Goal: Use online tool/utility: Utilize a website feature to perform a specific function

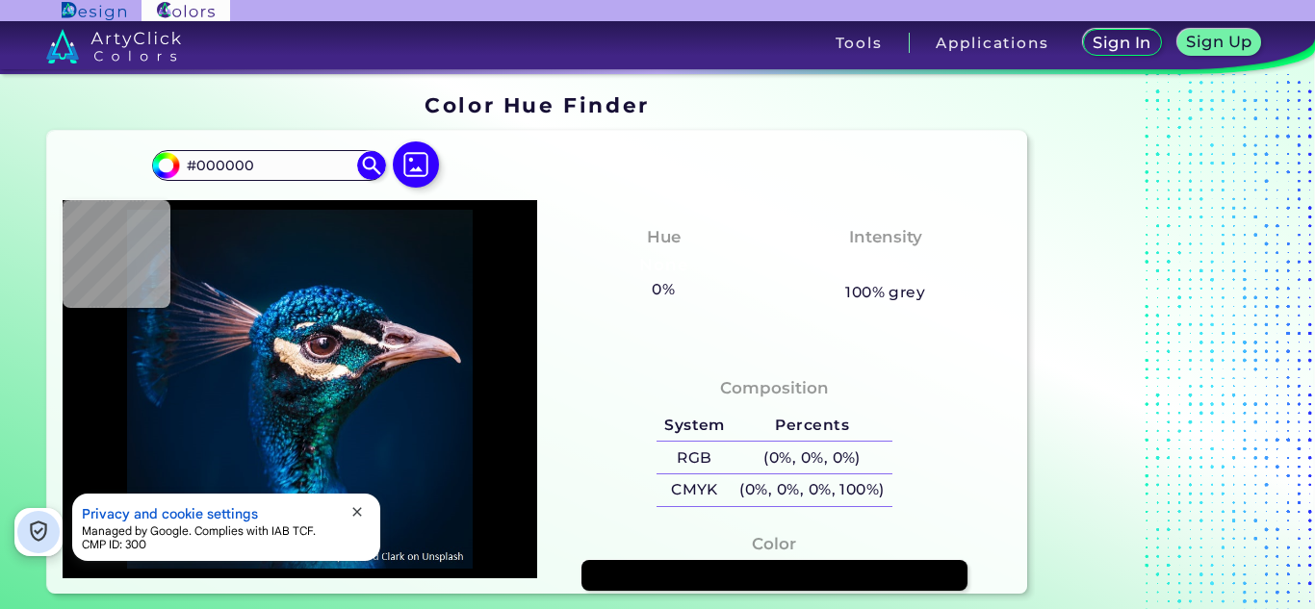
type input "#0c3748"
type input "#0C3748"
type input "#288edb"
type input "#288EDB"
type input "#1595ba"
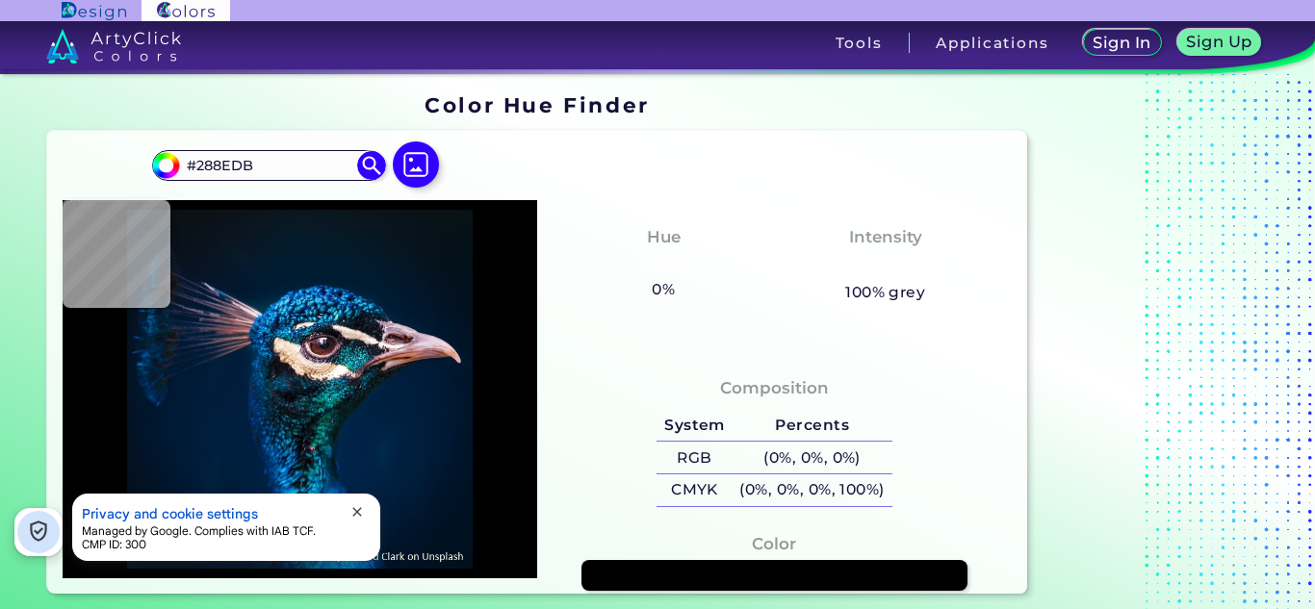
type input "#1595BA"
type input "#329bad"
type input "#329BAD"
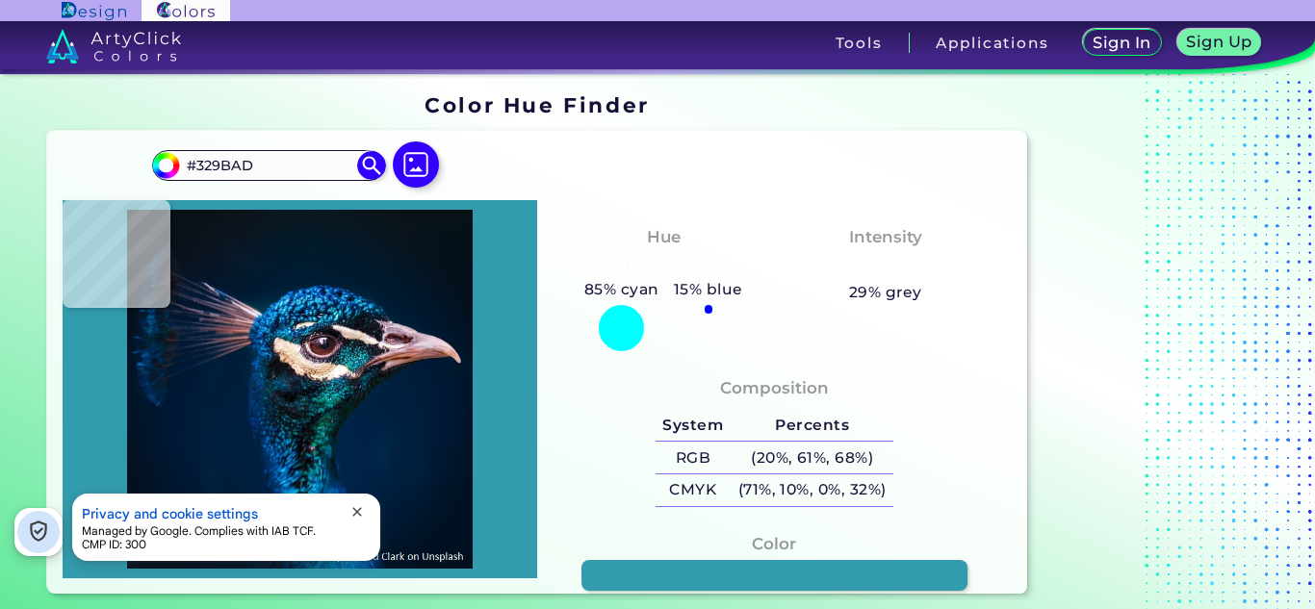
type input "#d3b29e"
type input "#D3B29E"
type input "#034183"
type input "#0673b3"
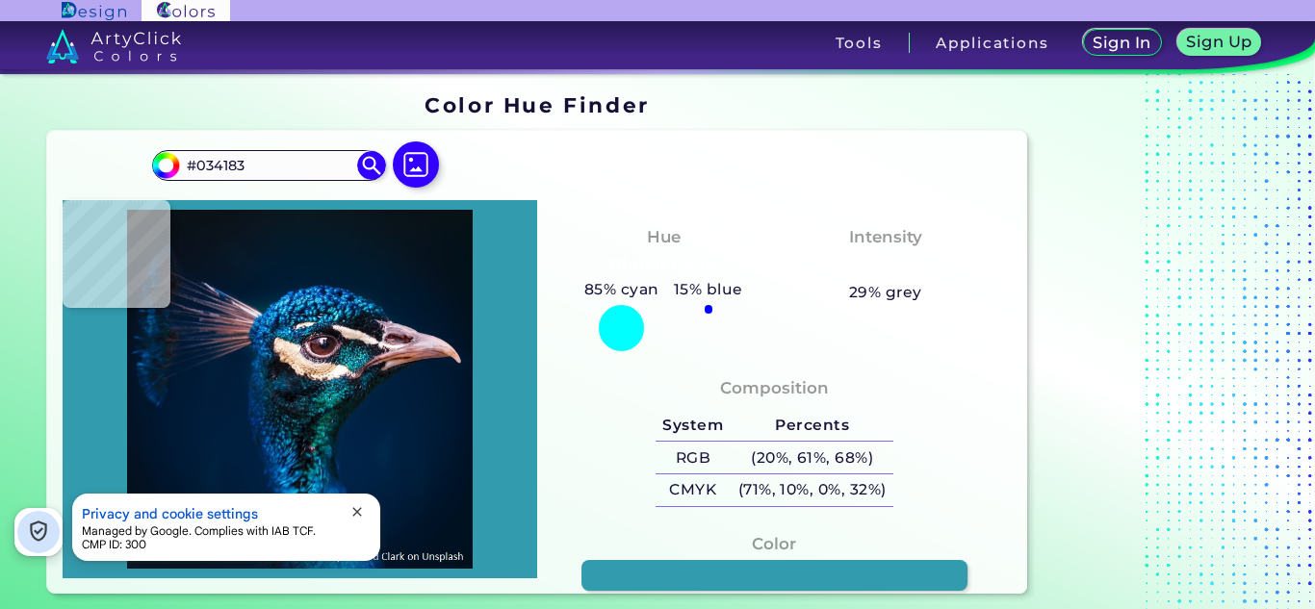
type input "#0673B3"
type input "#0061a6"
type input "#0061A6"
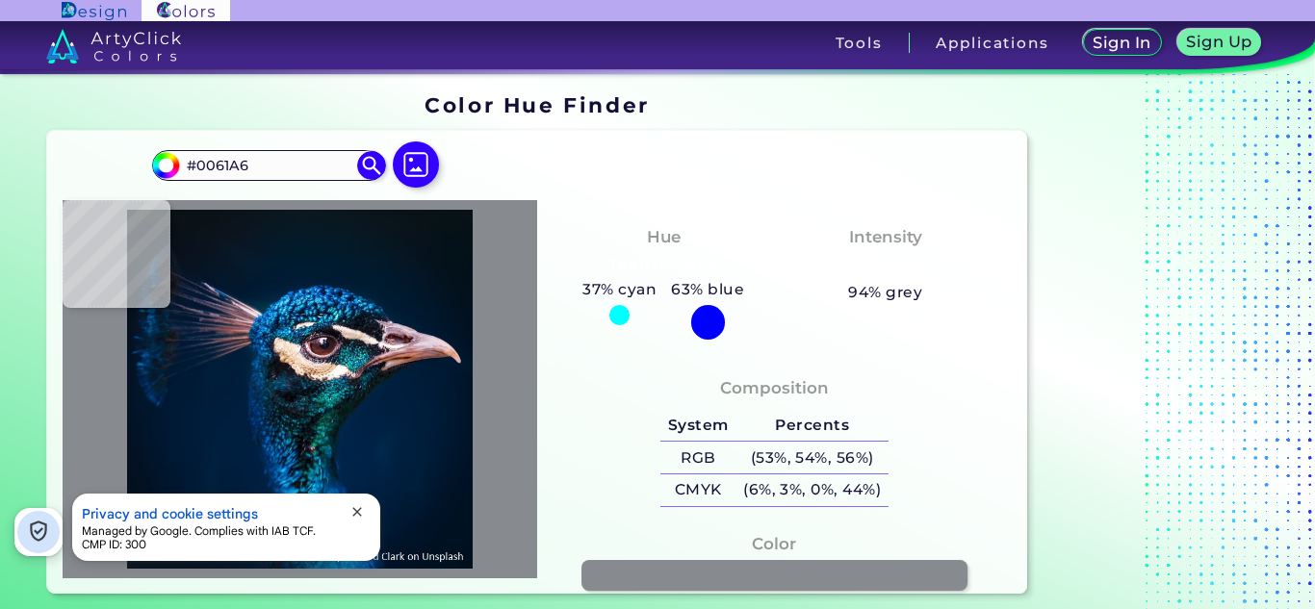
type input "#878a8f"
type input "#878A8F"
type input "#cedee9"
type input "#CEDEE9"
type input "#251f28"
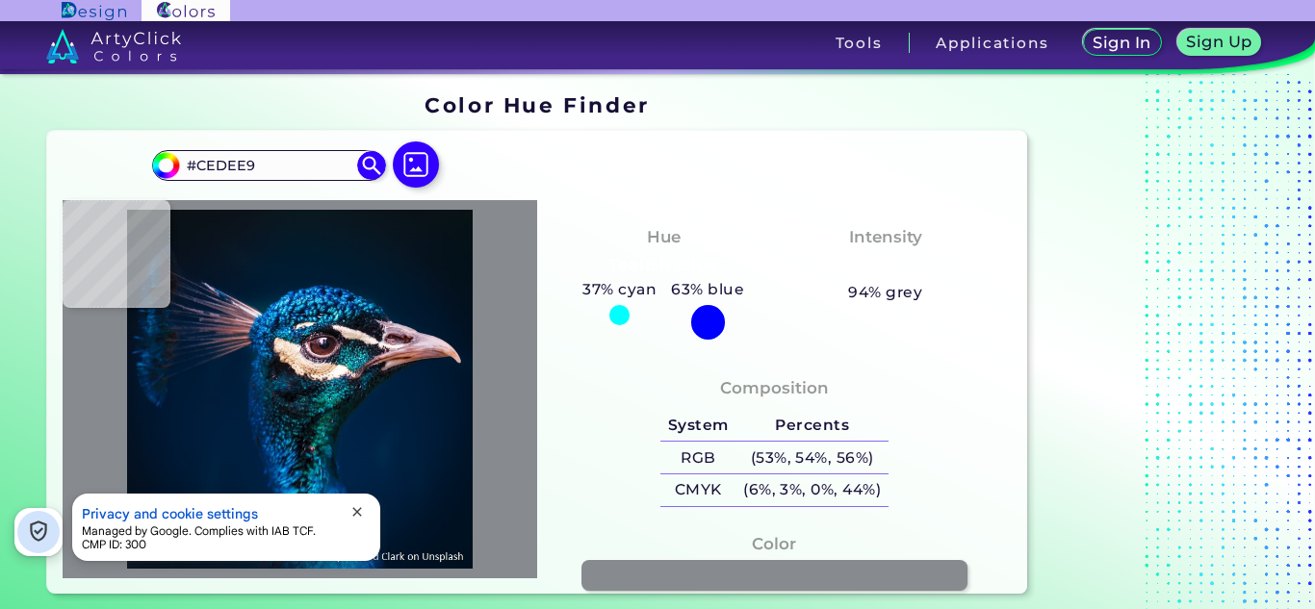
type input "#251F28"
type input "#0e0c12"
type input "#0E0C12"
type input "#160f13"
type input "#160F13"
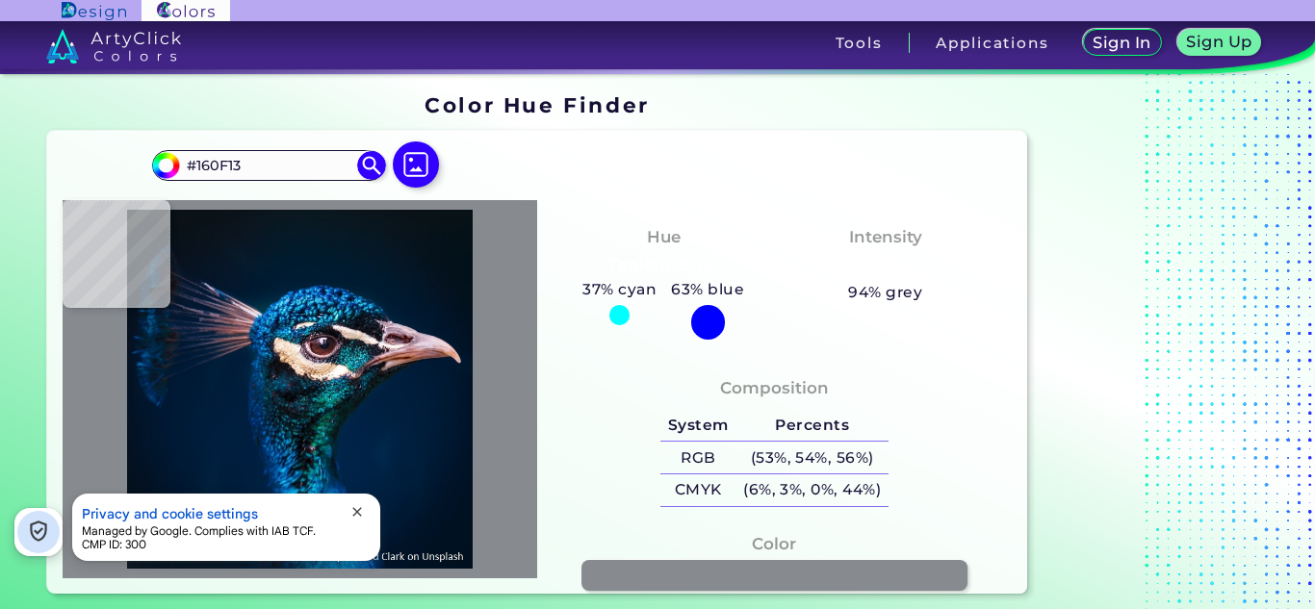
type input "#2c1b22"
type input "#2C1B22"
type input "#7d6163"
type input "#7D6163"
type input "#c8a9a1"
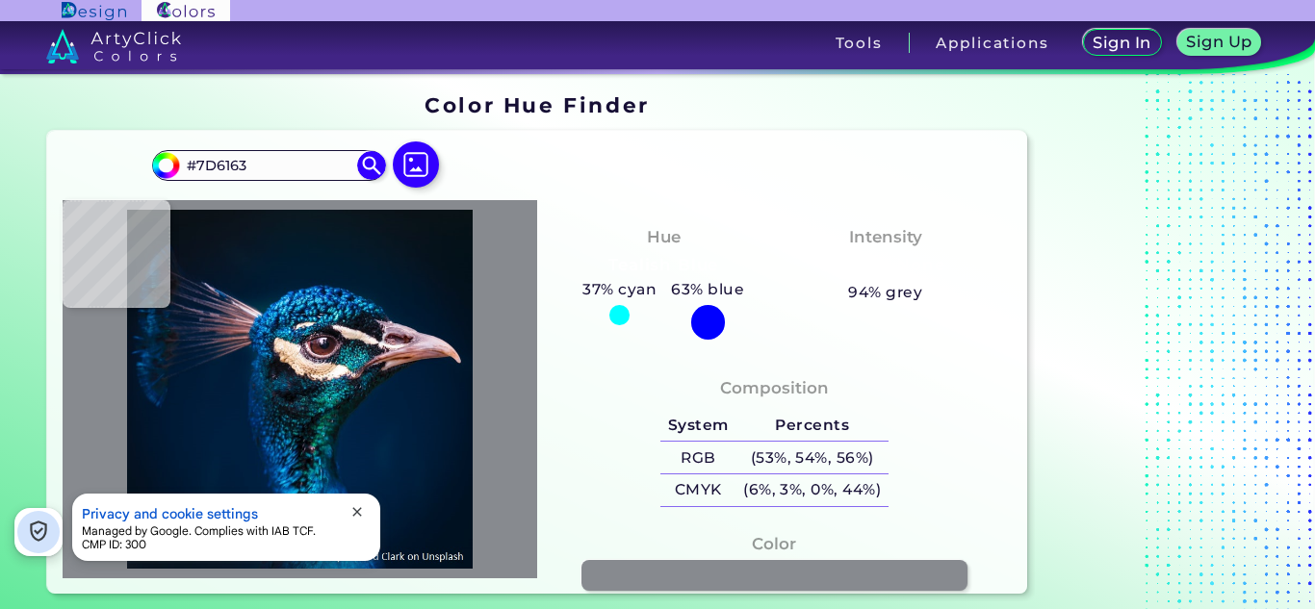
type input "#C8A9A1"
type input "#dfc0ab"
type input "#DFC0AB"
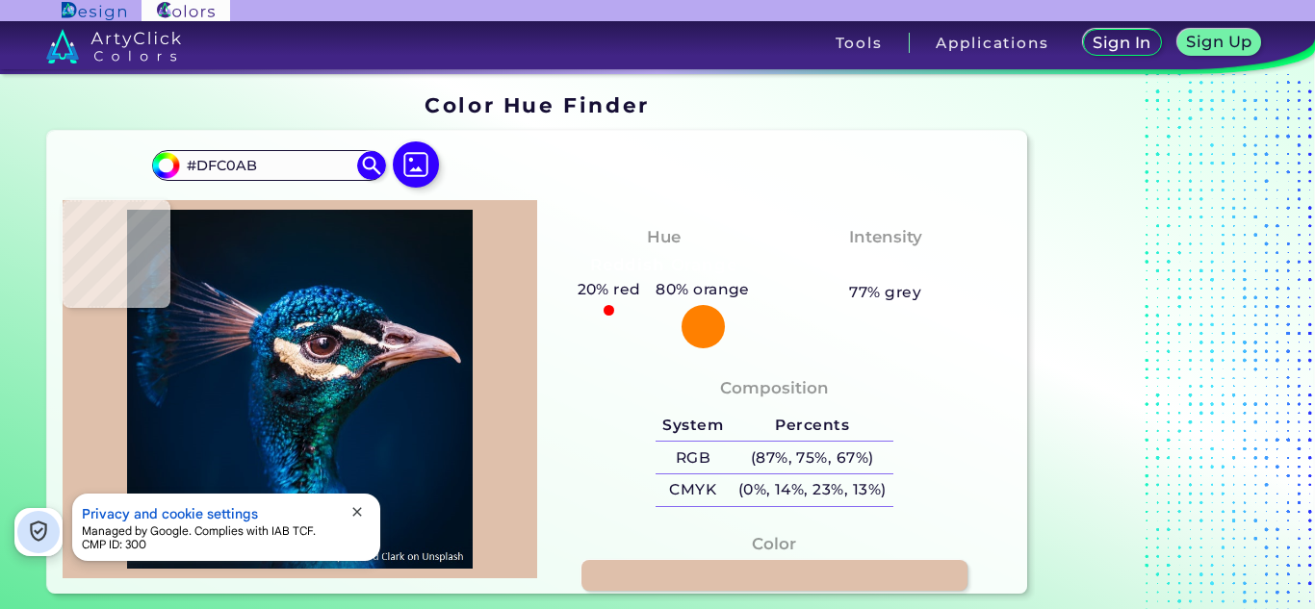
type input "#ecddd4"
type input "#ECDDD4"
type input "#e9dedf"
type input "#E9DEDF"
type input "#2b1d24"
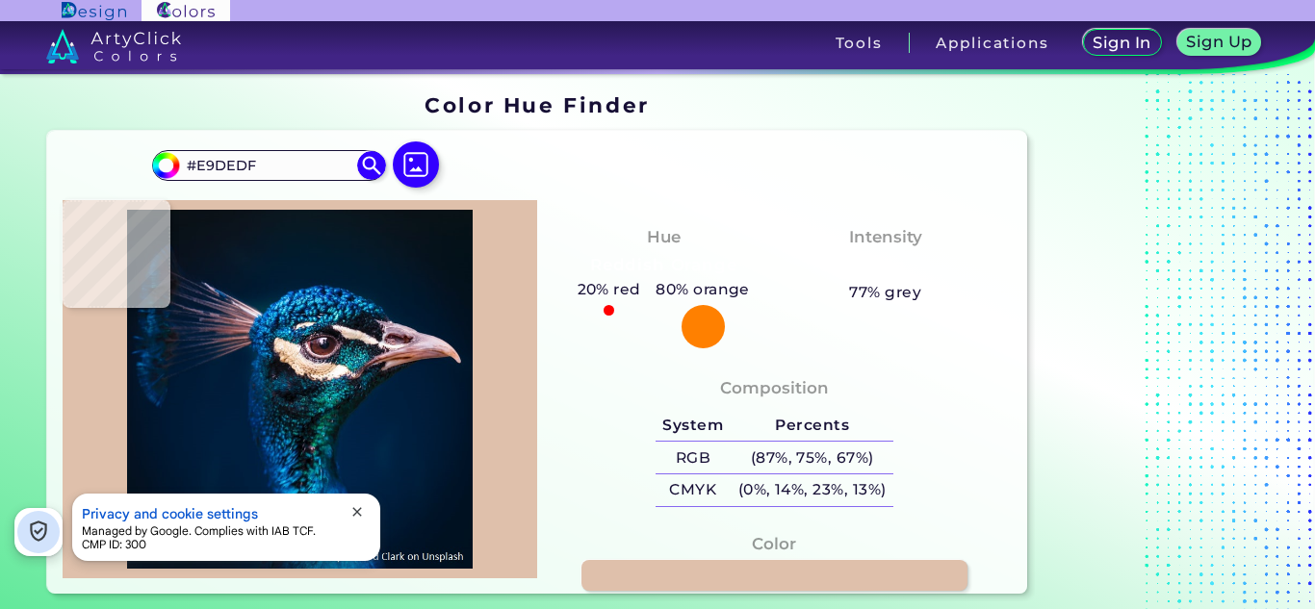
type input "#2B1D24"
type input "#10151b"
type input "#10151B"
type input "#1c2d38"
type input "#1C2D38"
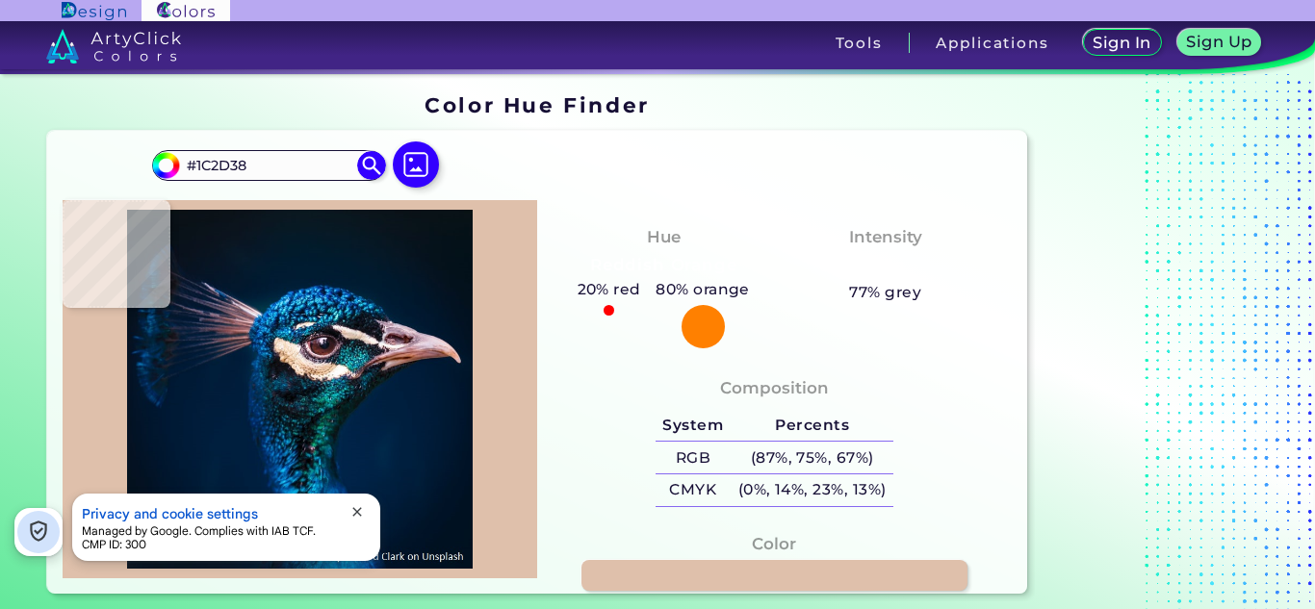
type input "#091824"
type input "#030f1a"
type input "#030F1A"
type input "#212d36"
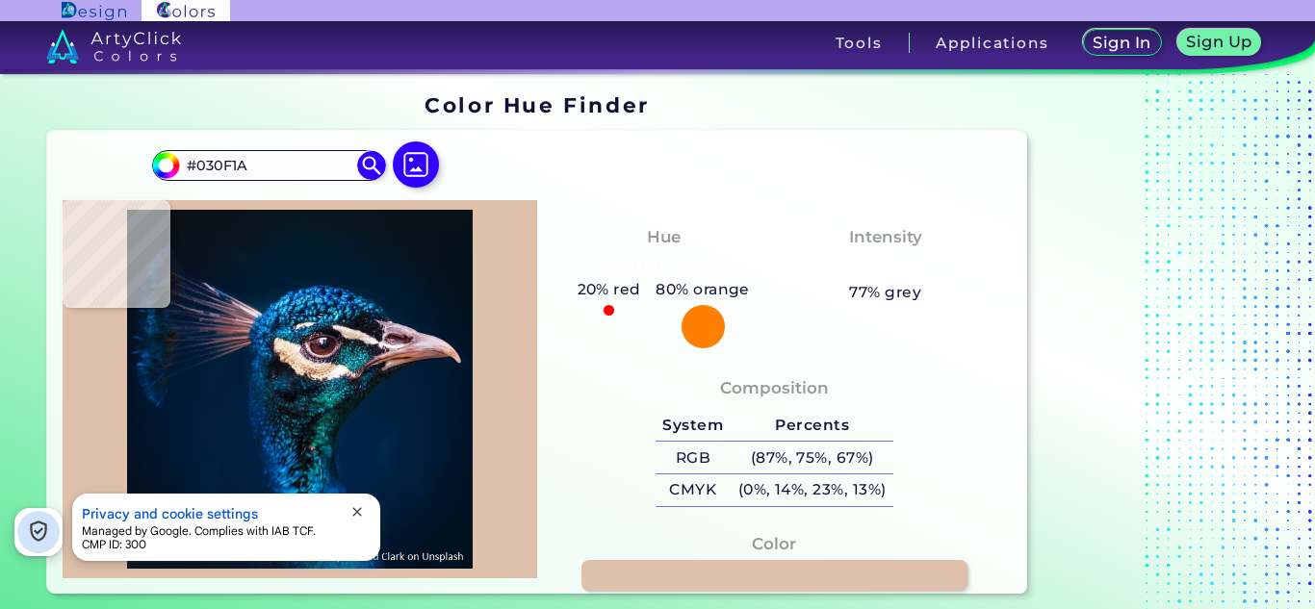
type input "#212D36"
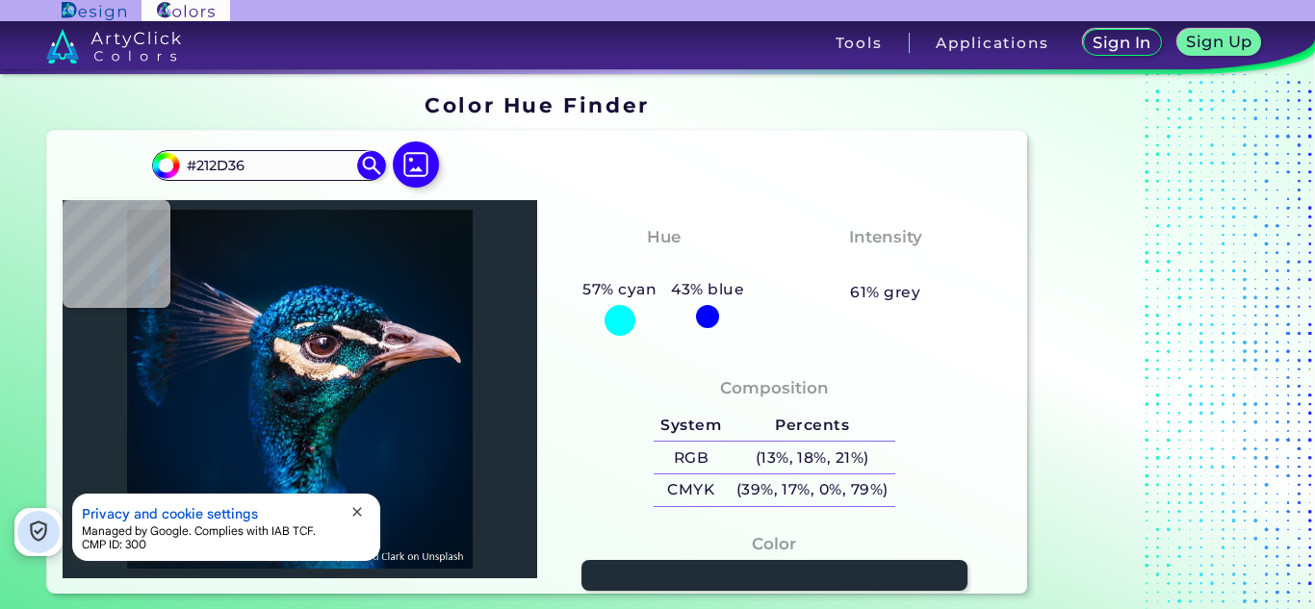
type input "#041c29"
type input "#041C29"
type input "#0b637b"
type input "#0B637B"
type input "#083c57"
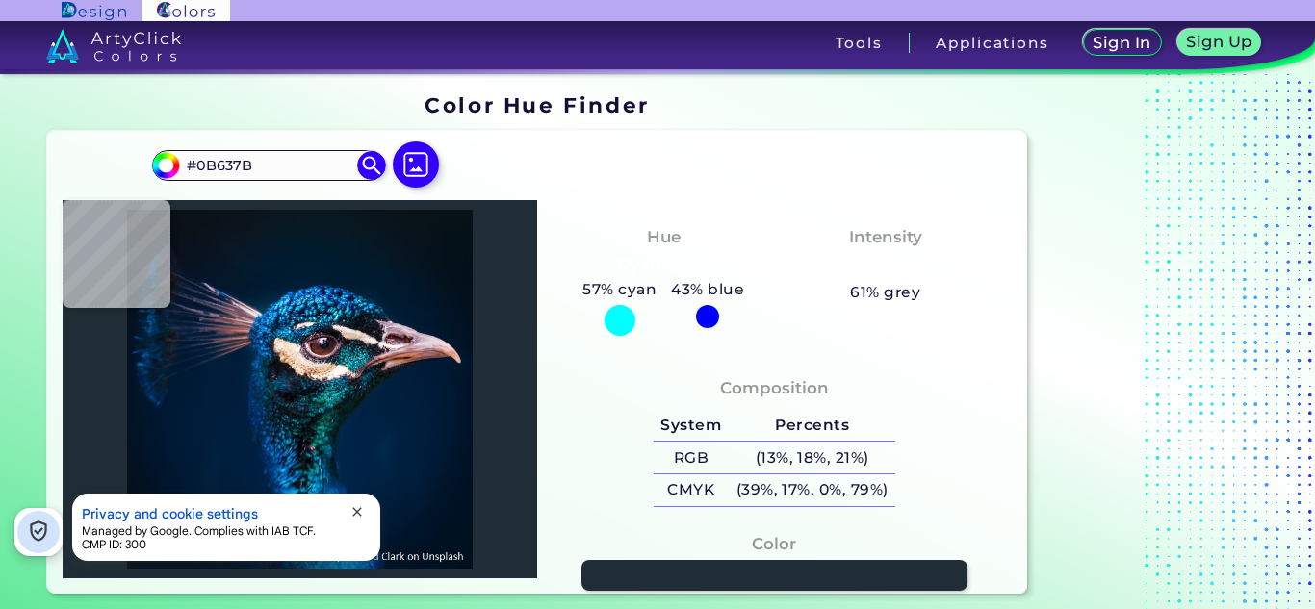
type input "#083C57"
type input "#002543"
type input "#05699d"
type input "#05699D"
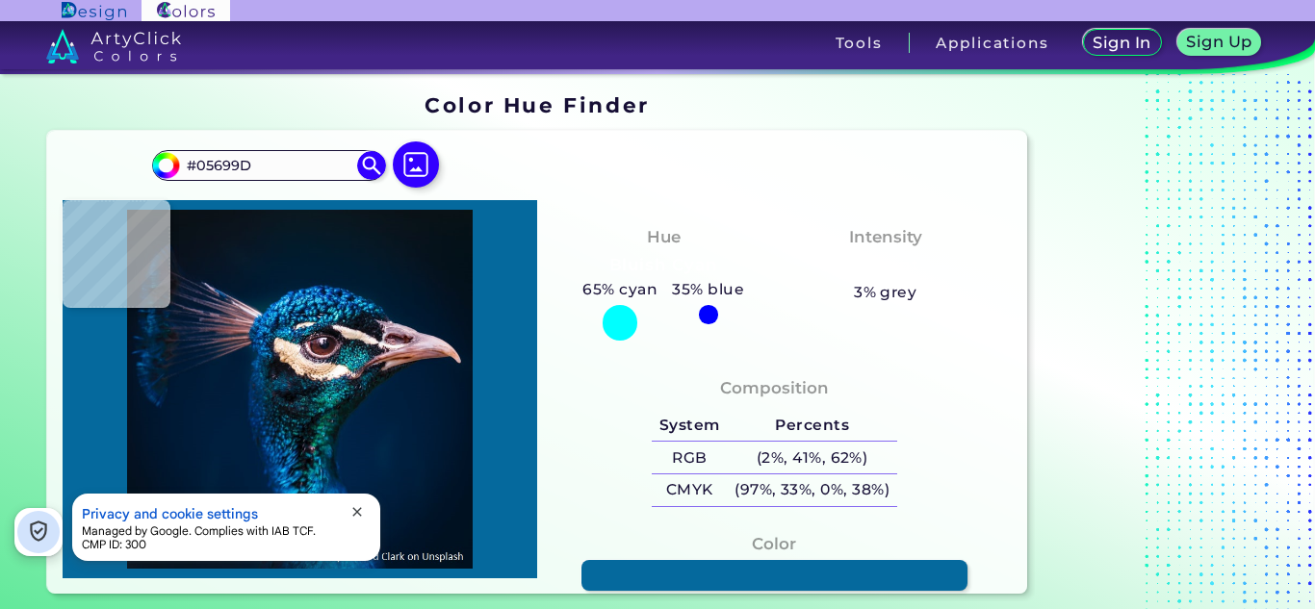
type input "#159ec4"
type input "#159EC4"
type input "#266a8f"
type input "#266A8F"
type input "#26b5d6"
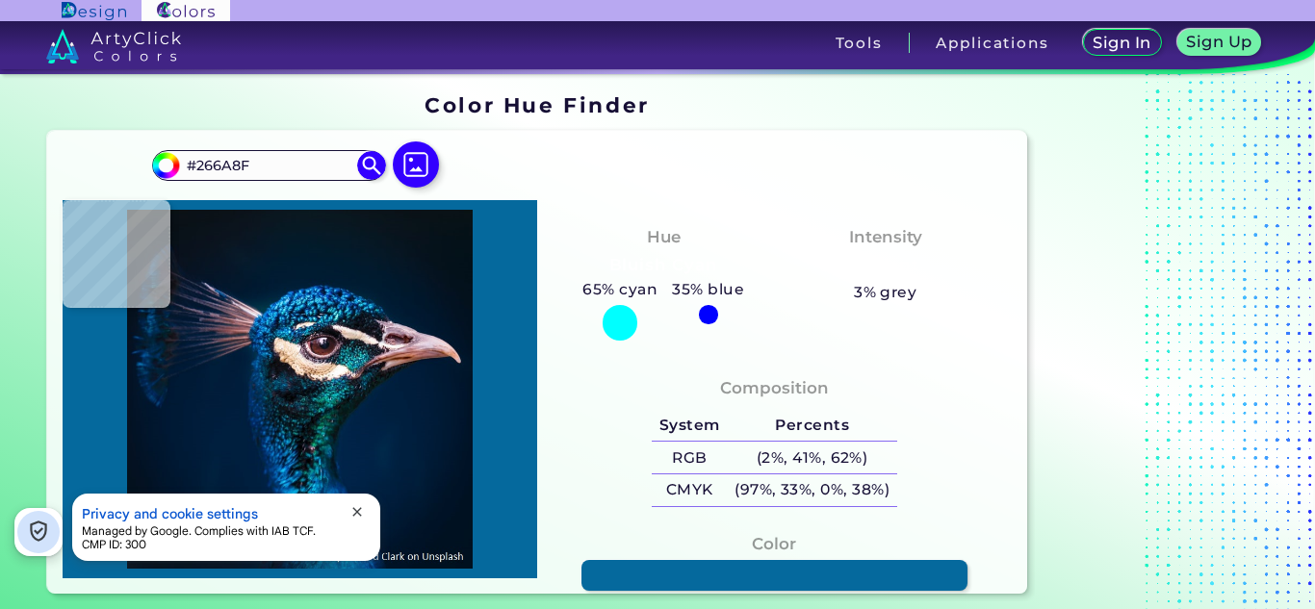
type input "#26B5D6"
type input "#25a3bd"
type input "#25A3BD"
type input "#138ea5"
type input "#138EA5"
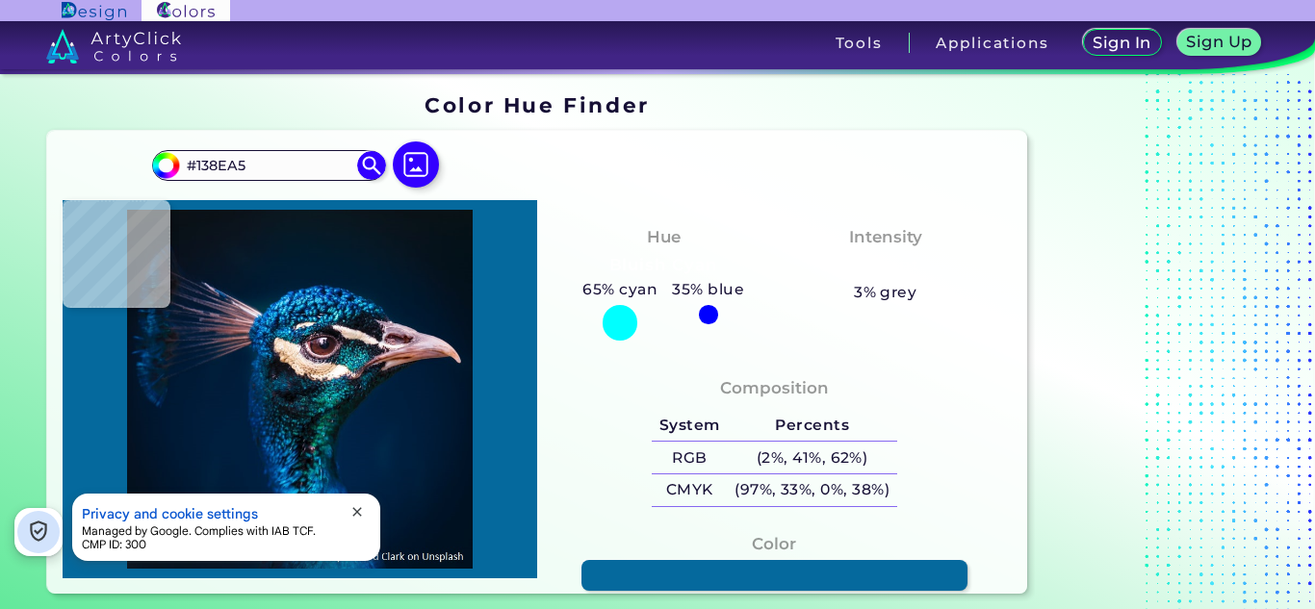
type input "#3faac6"
type input "#3FAAC6"
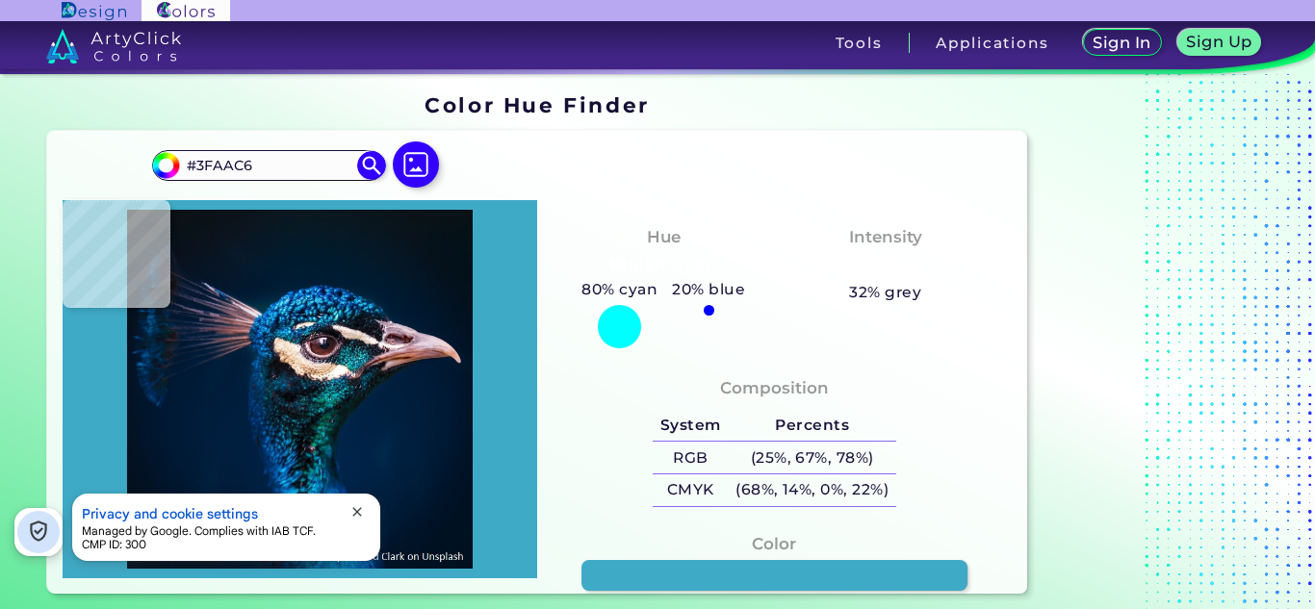
type input "#0b4466"
type input "#0B4466"
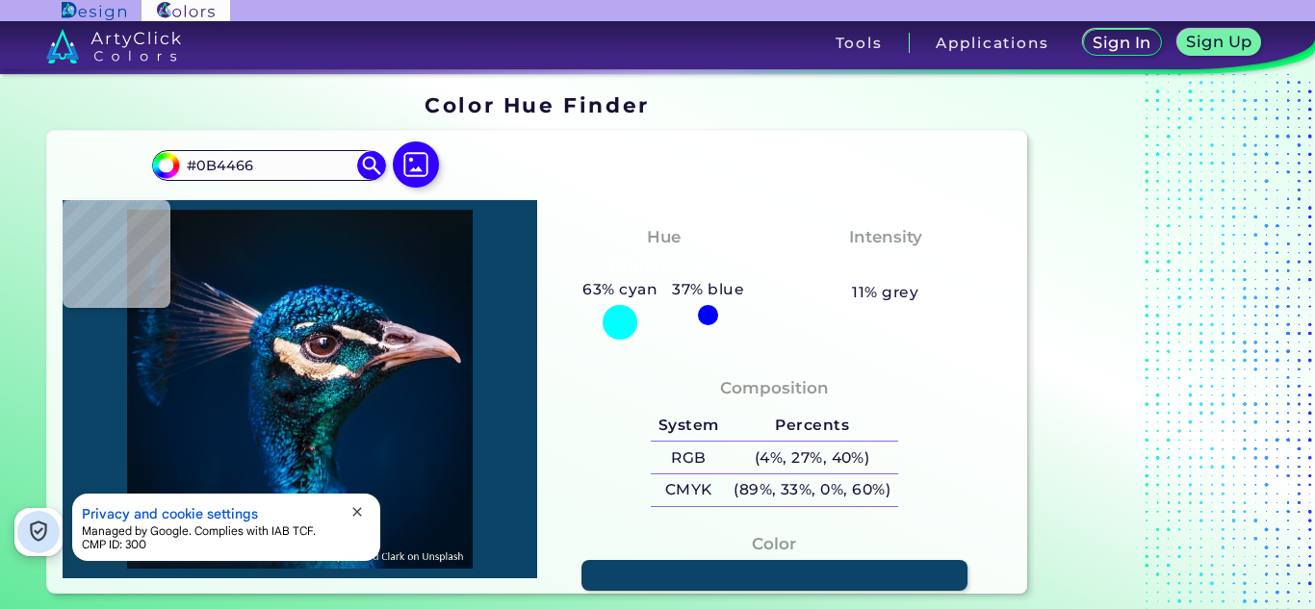
type input "#13869c"
type input "#13869C"
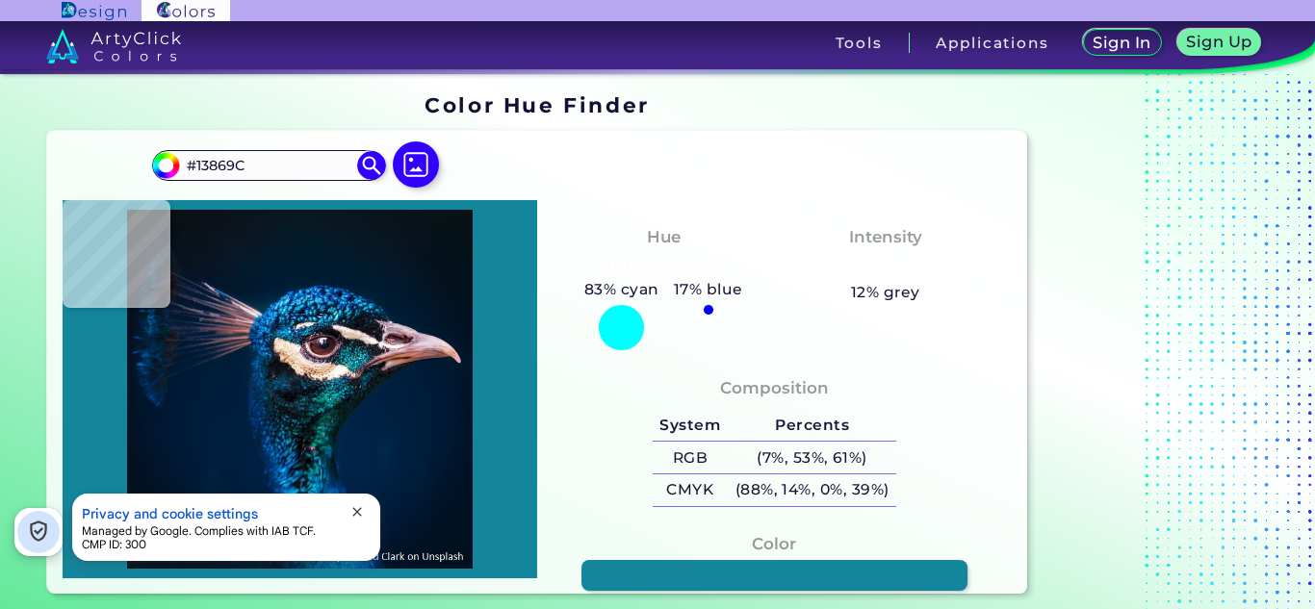
type input "#229fb5"
type input "#229FB5"
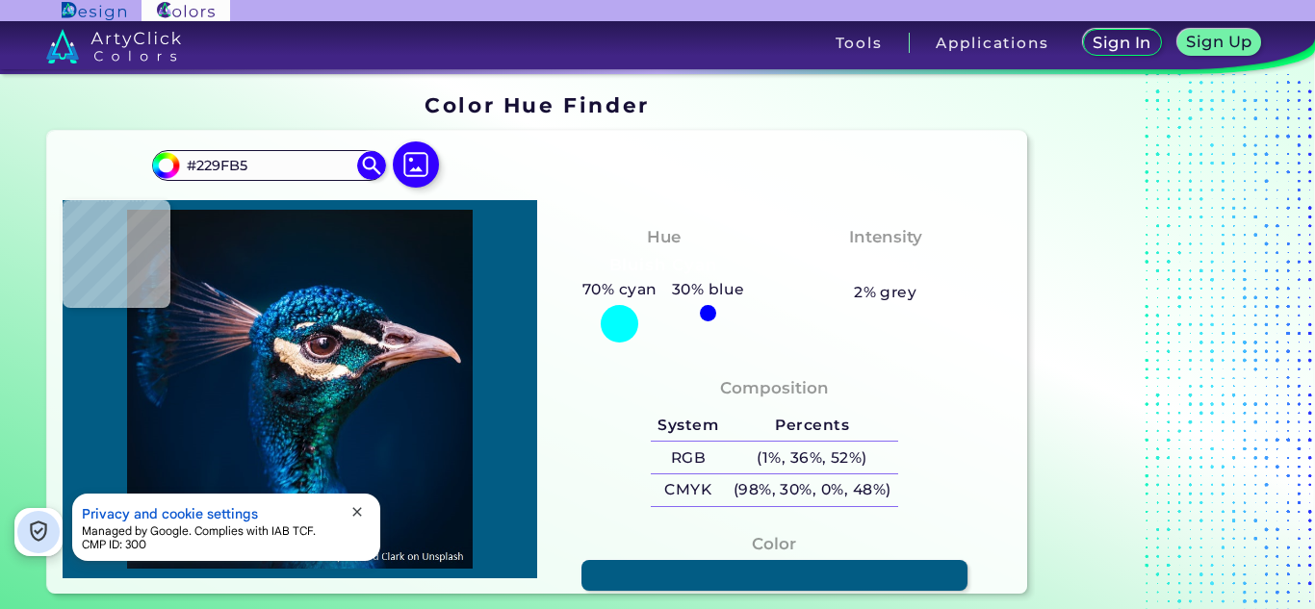
type input "#025c84"
type input "#025C84"
type input "#2f8eb2"
type input "#2F8EB2"
type input "#002142"
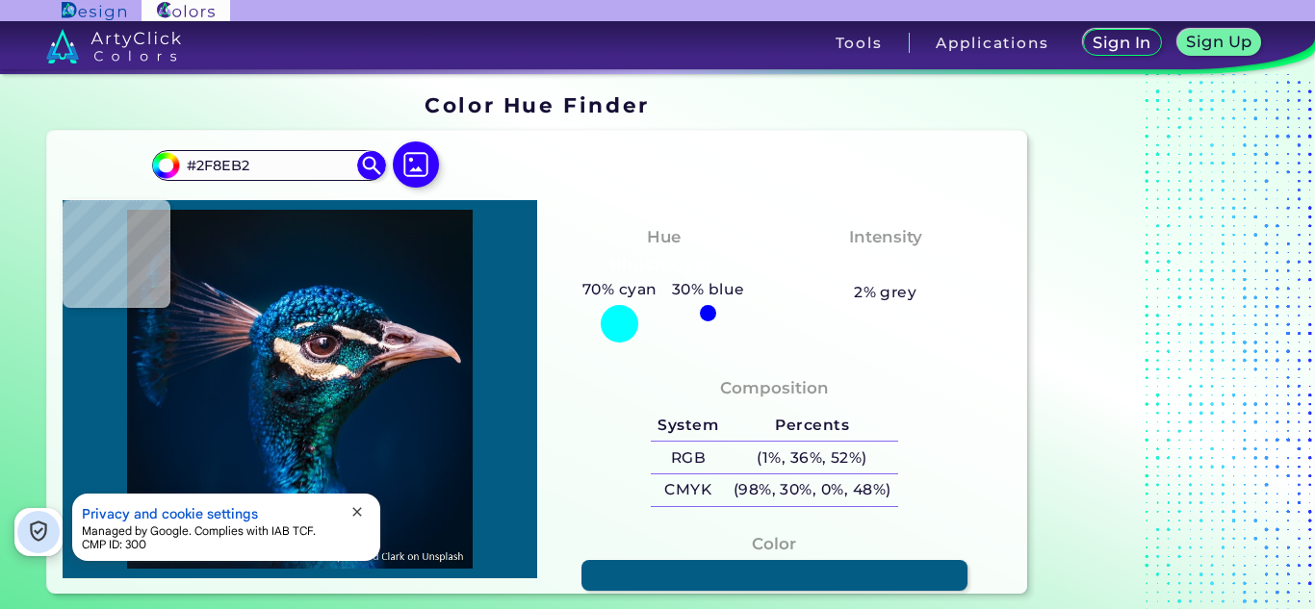
type input "#002142"
type input "#0b3957"
type input "#0B3957"
type input "#055a8a"
type input "#055A8A"
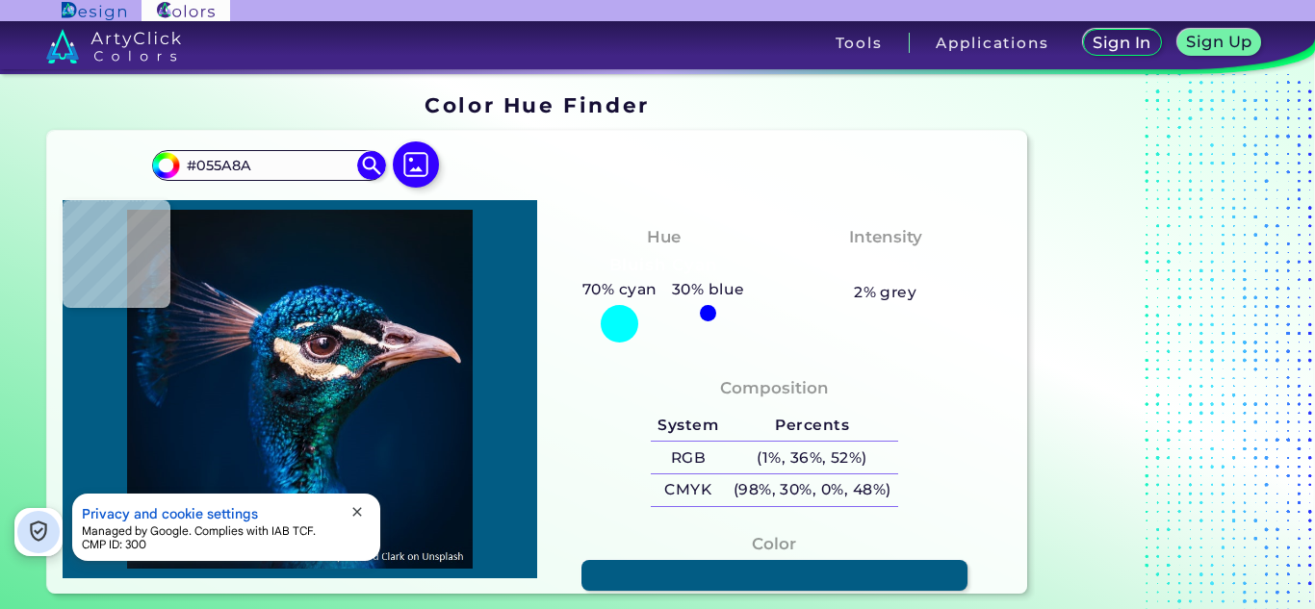
type input "#1272ad"
type input "#[DATE]"
type input "#36b1e4"
type input "#36B1E4"
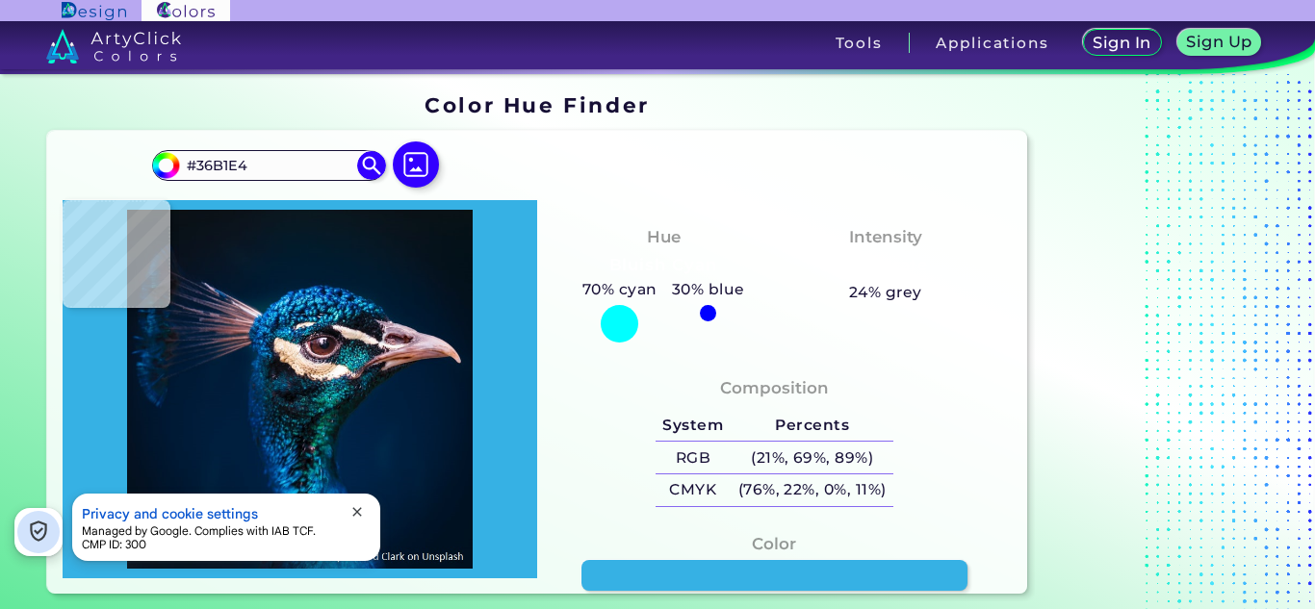
type input "#4cc9ec"
type input "#4CC9EC"
type input "#35ade4"
type input "#35ADE4"
type input "#198bd2"
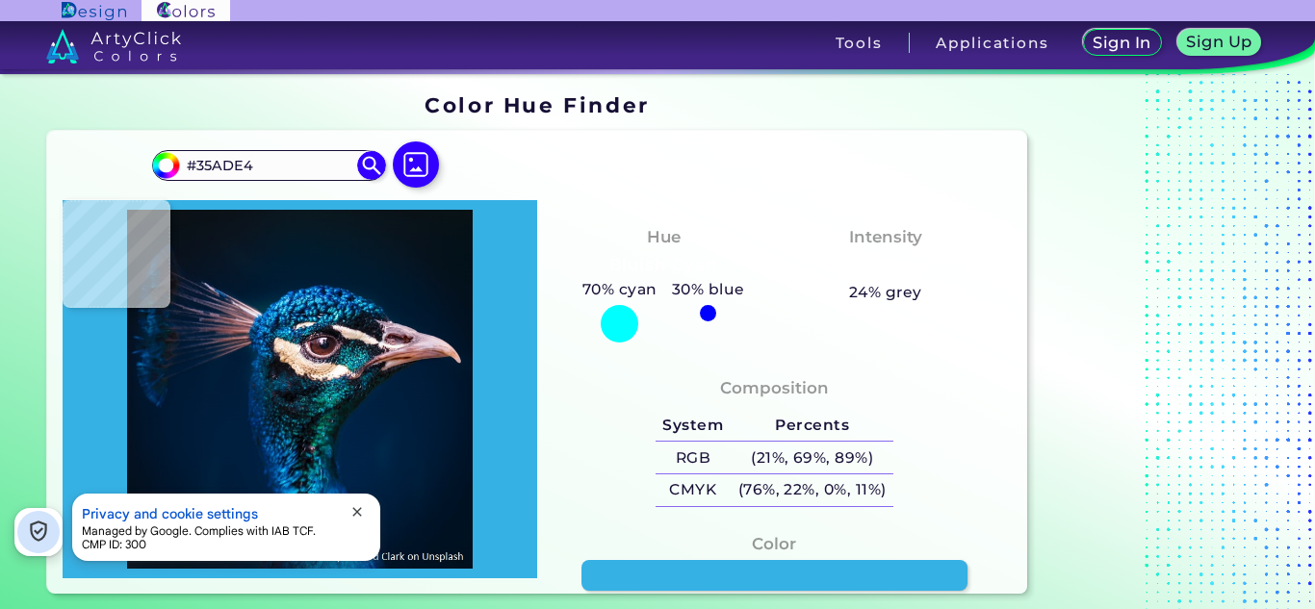
type input "#198BD2"
type input "#063466"
type input "#002647"
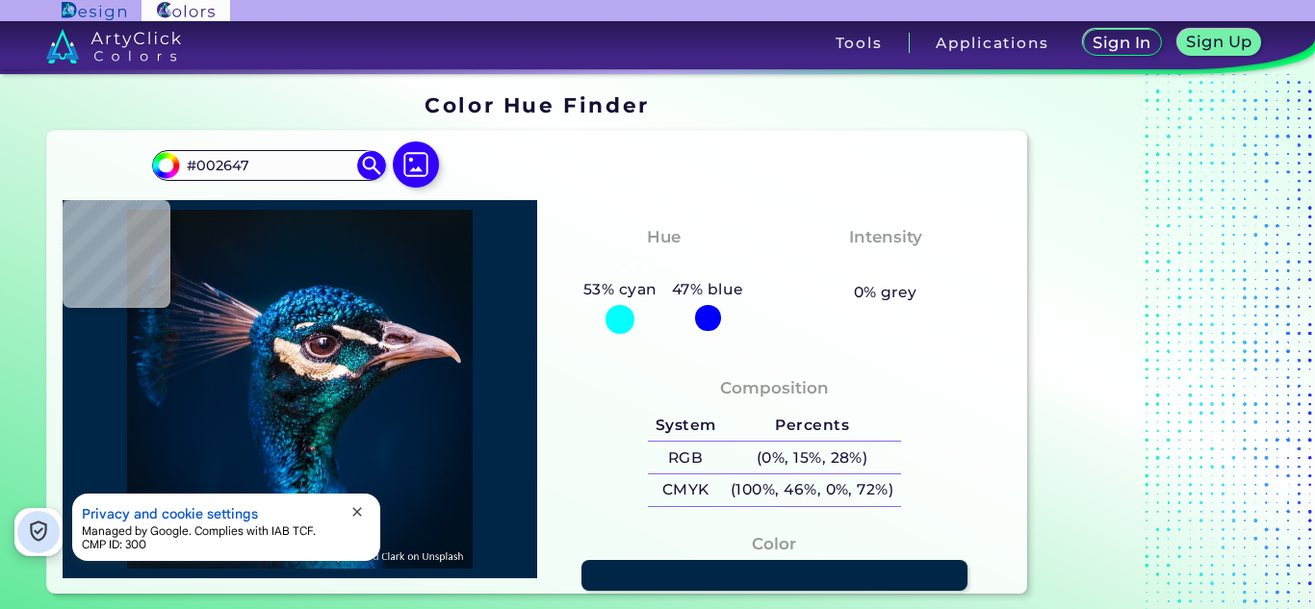
type input "#00132f"
type input "#00132F"
type input "#000d22"
type input "#000D22"
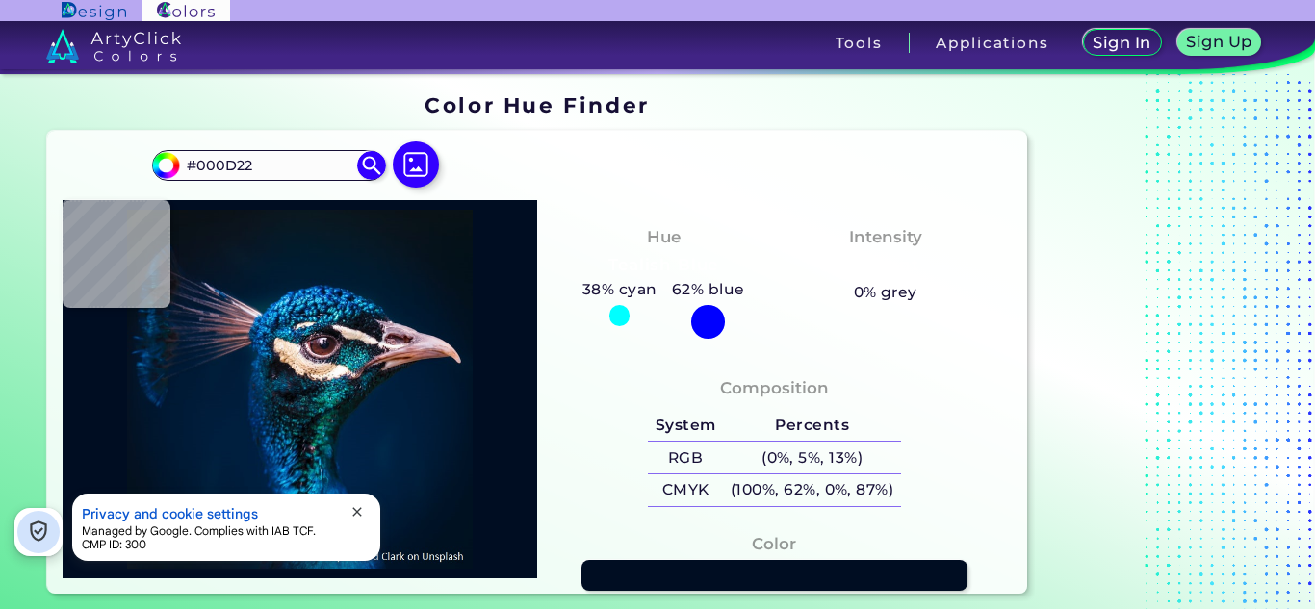
type input "#00132f"
type input "#00132F"
type input "#002647"
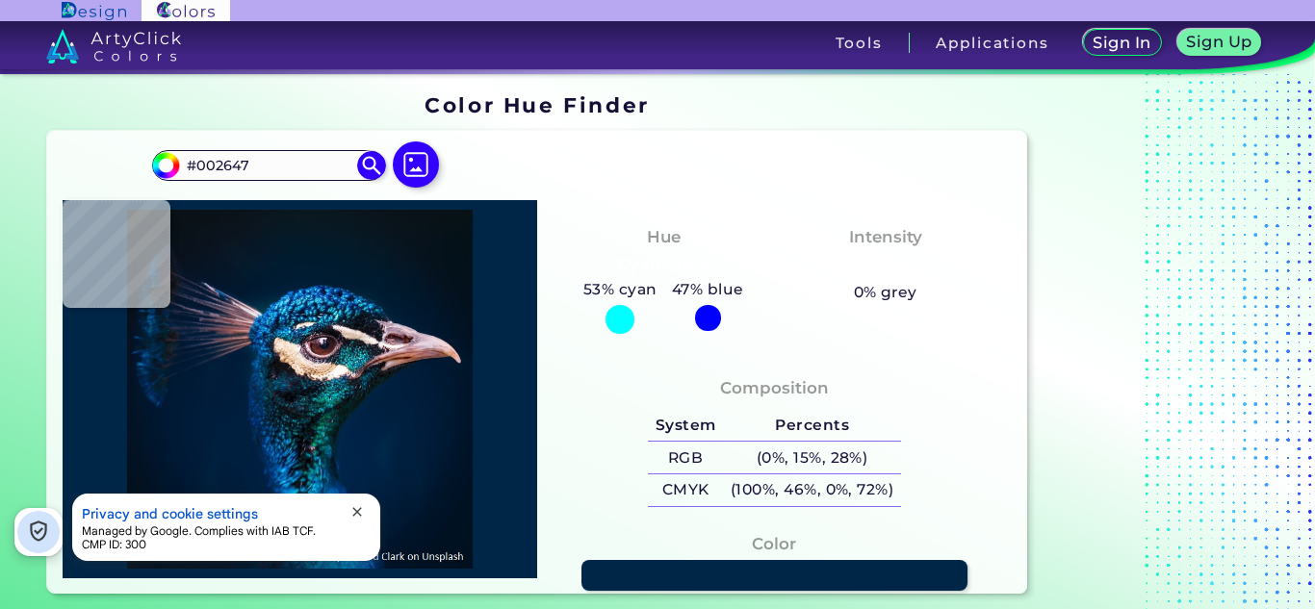
type input "#063466"
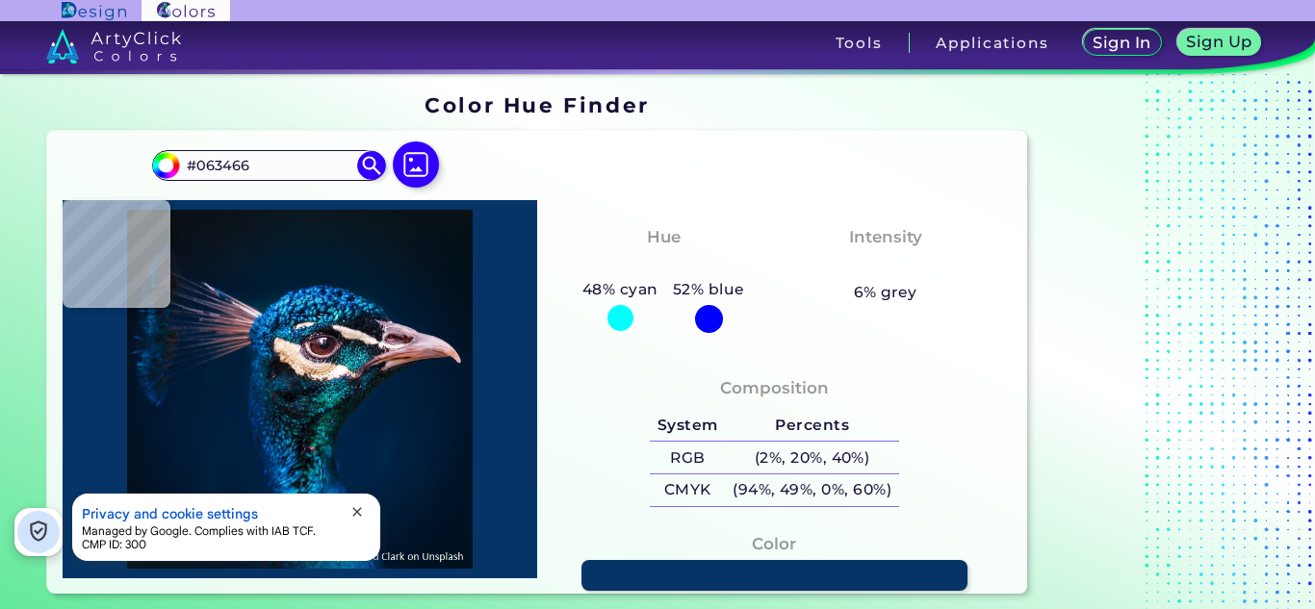
type input "#003969"
type input "#1b619a"
type input "#1B619A"
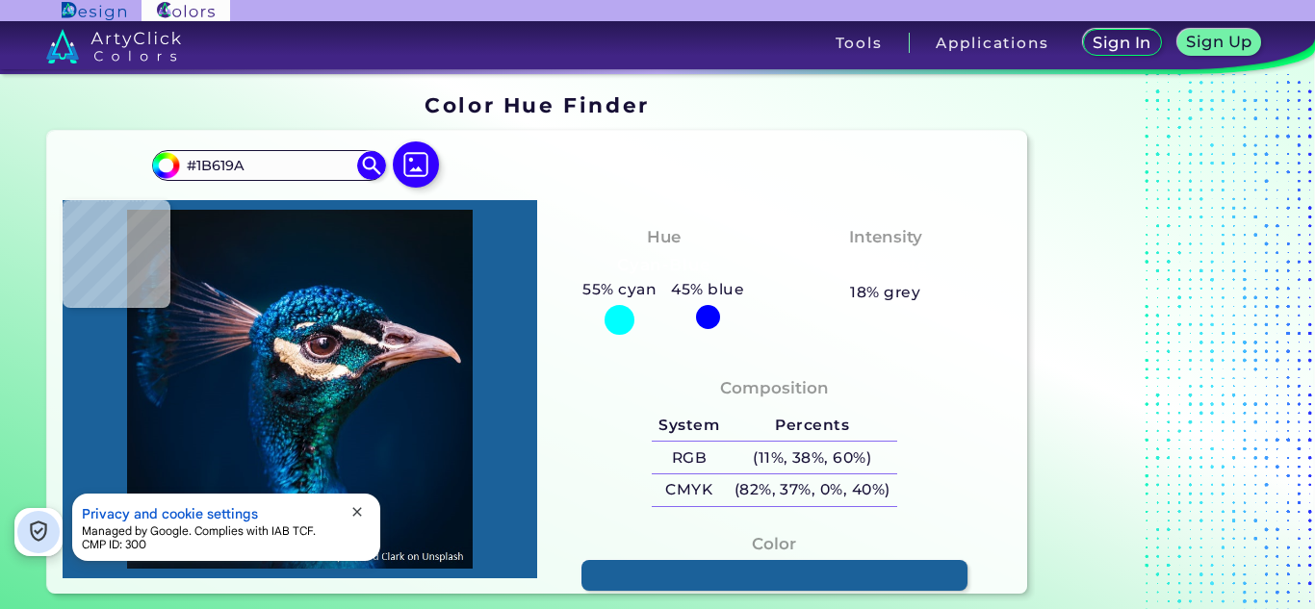
type input "#003969"
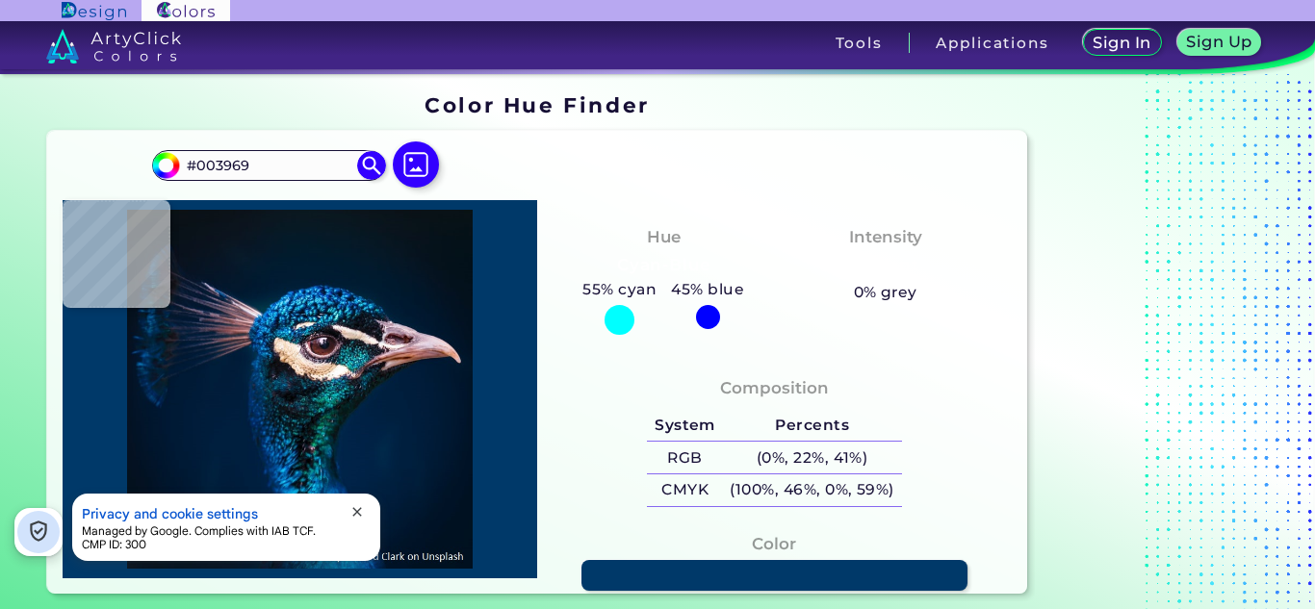
type input "#063466"
type input "#002350"
type input "#00132f"
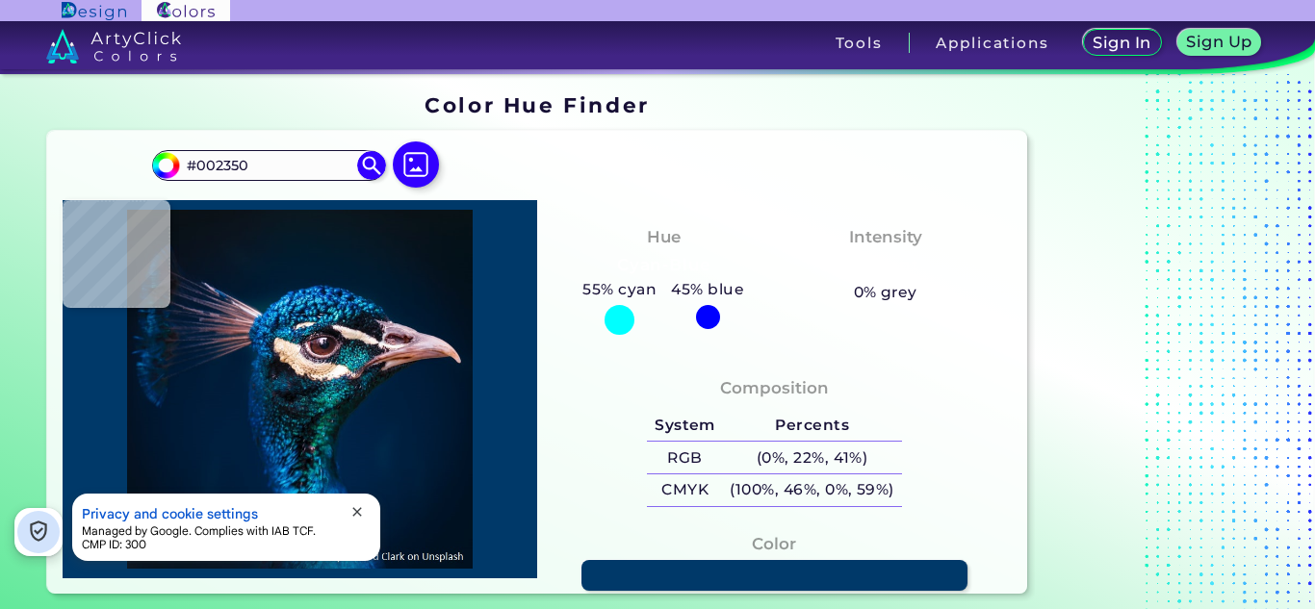
type input "#00132F"
type input "#000d22"
type input "#000D22"
type input "#031027"
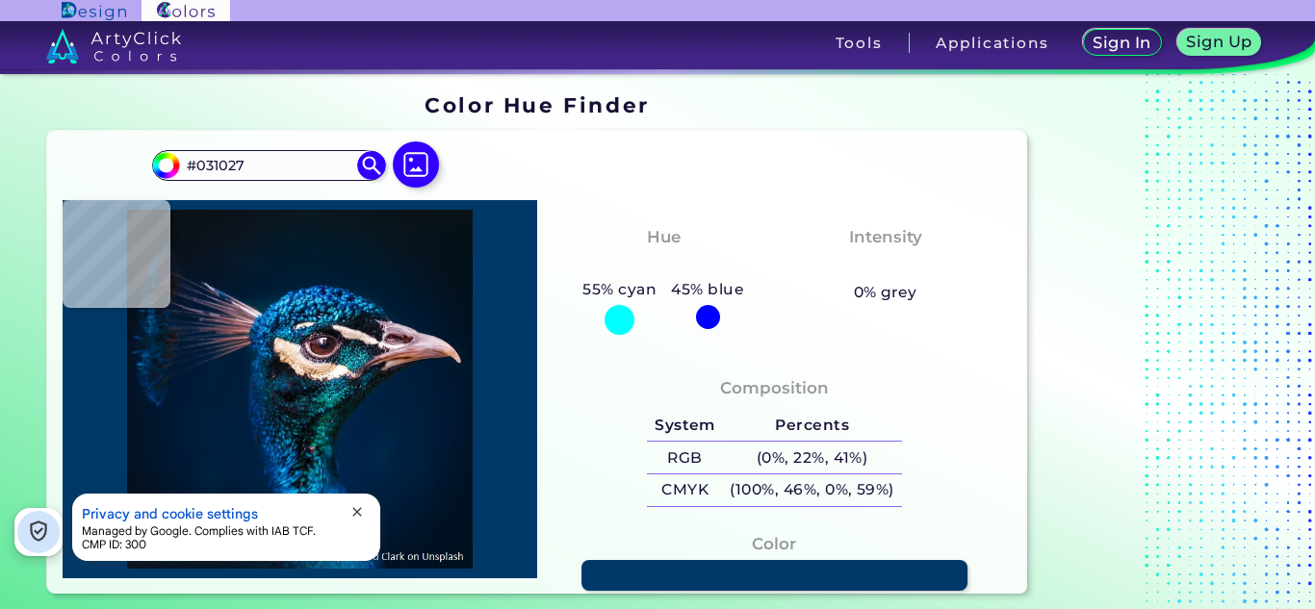
type input "#03152c"
type input "#03152C"
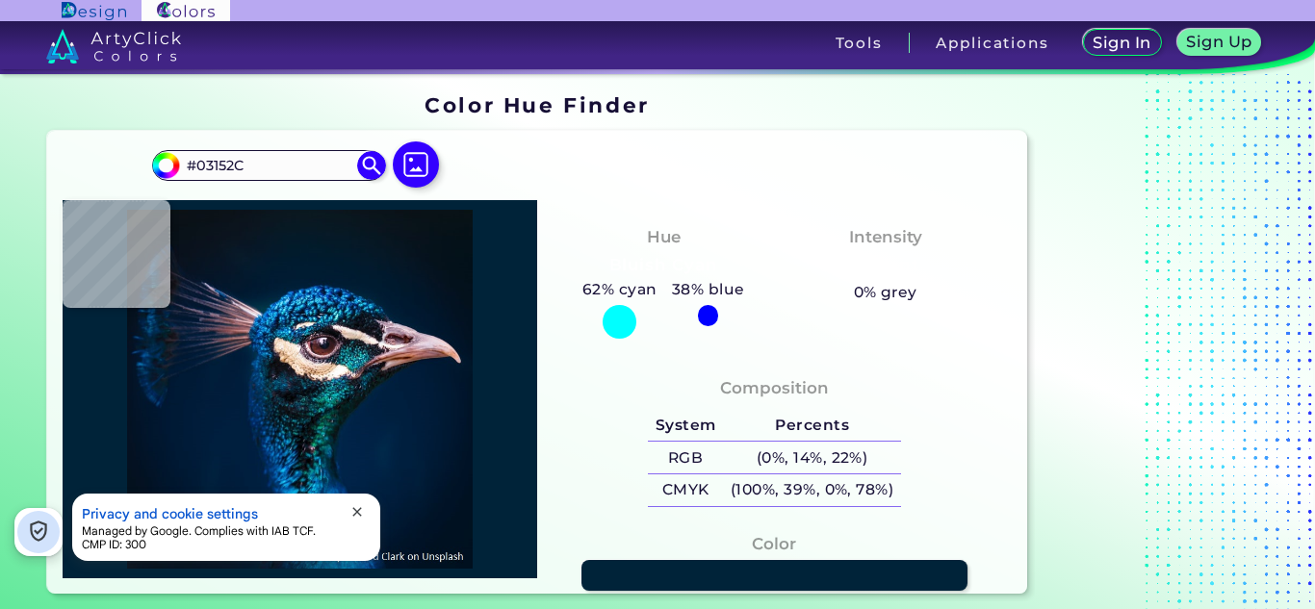
type input "#002339"
type input "#001c31"
type input "#001C31"
type input "#001b30"
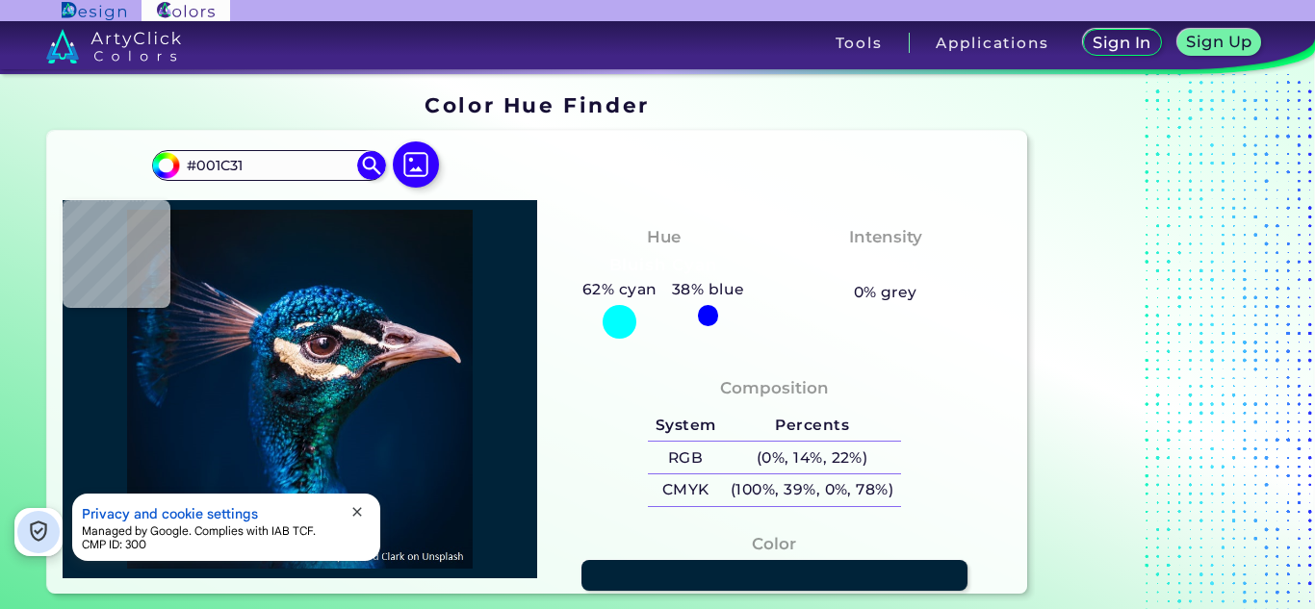
type input "#001B30"
type input "#001a2f"
type input "#001A2F"
type input "#00192f"
type input "#00192F"
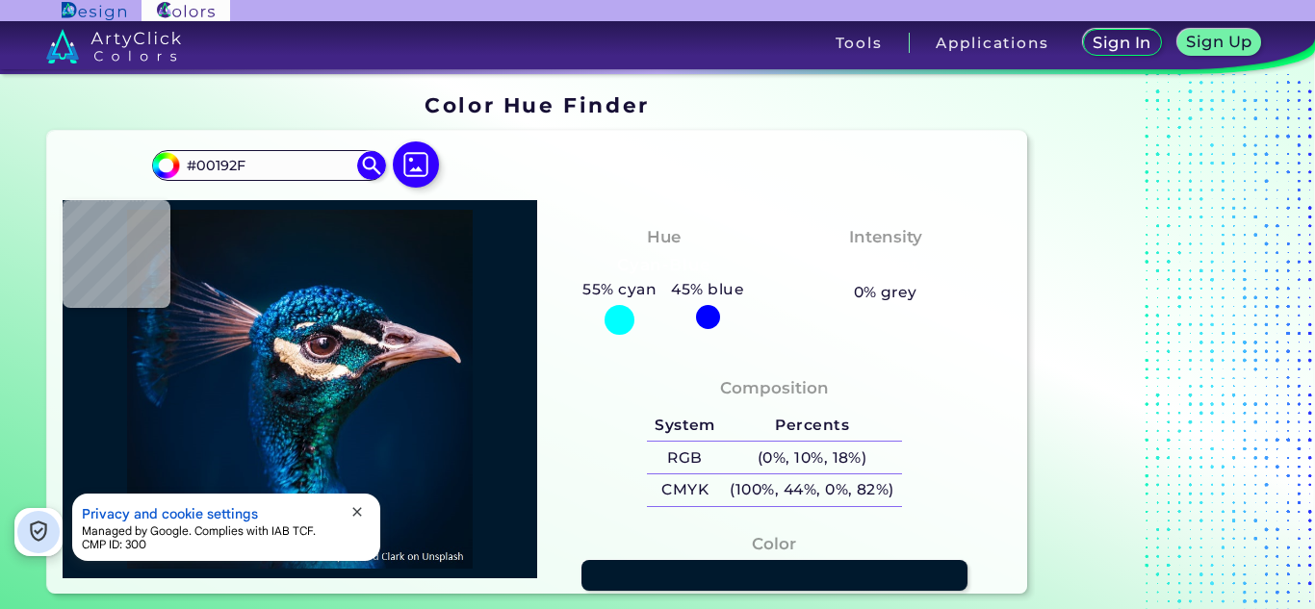
type input "#00192d"
type input "#00192D"
type input "#00182a"
type input "#00182A"
type input "#00162b"
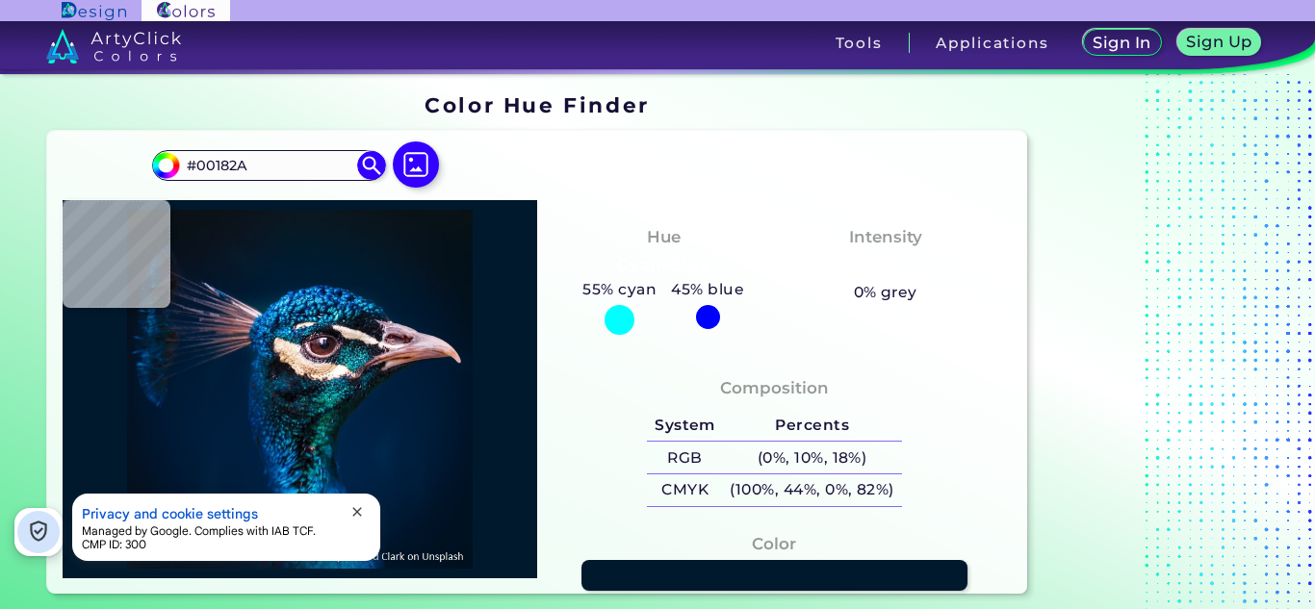
type input "#00162B"
type input "#001729"
type input "#011629"
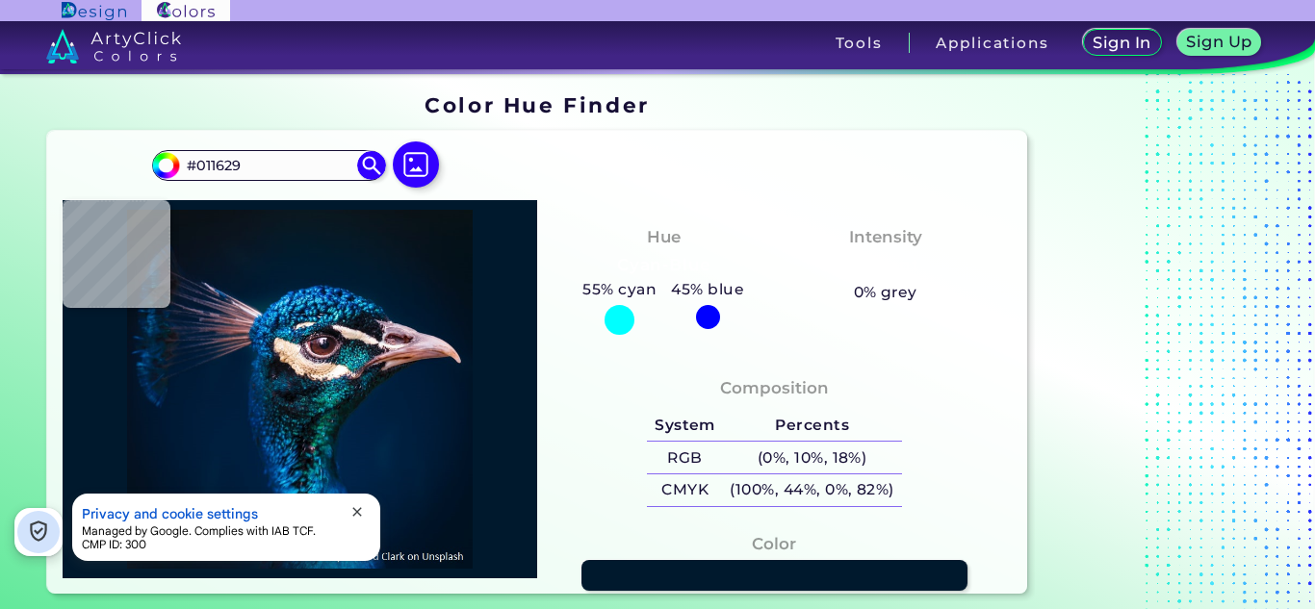
type input "#021424"
type input "#021222"
type input "#021221"
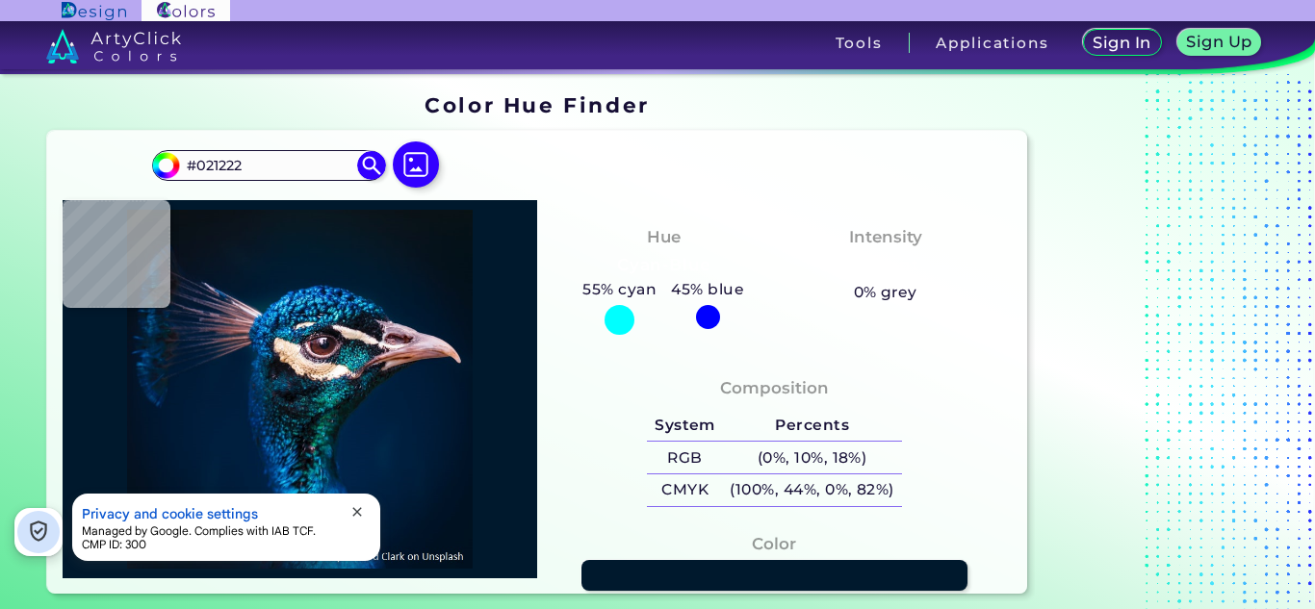
type input "#021221"
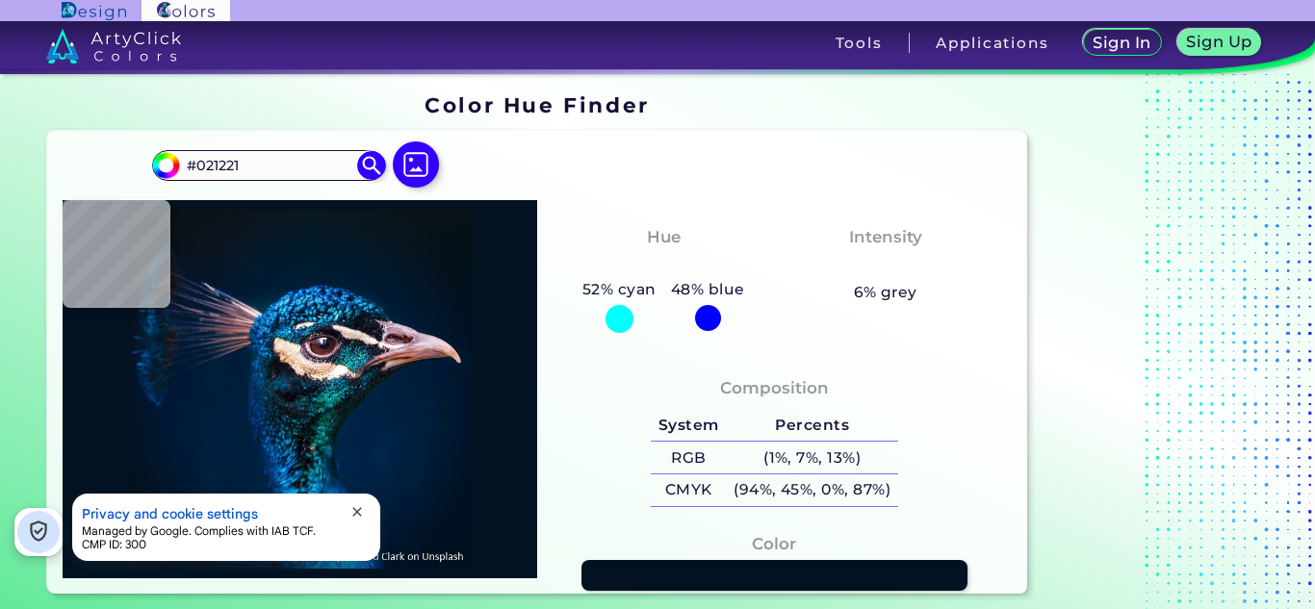
type input "#03101f"
type input "#03101F"
type input "#03111c"
type input "#03111C"
type input "#000000"
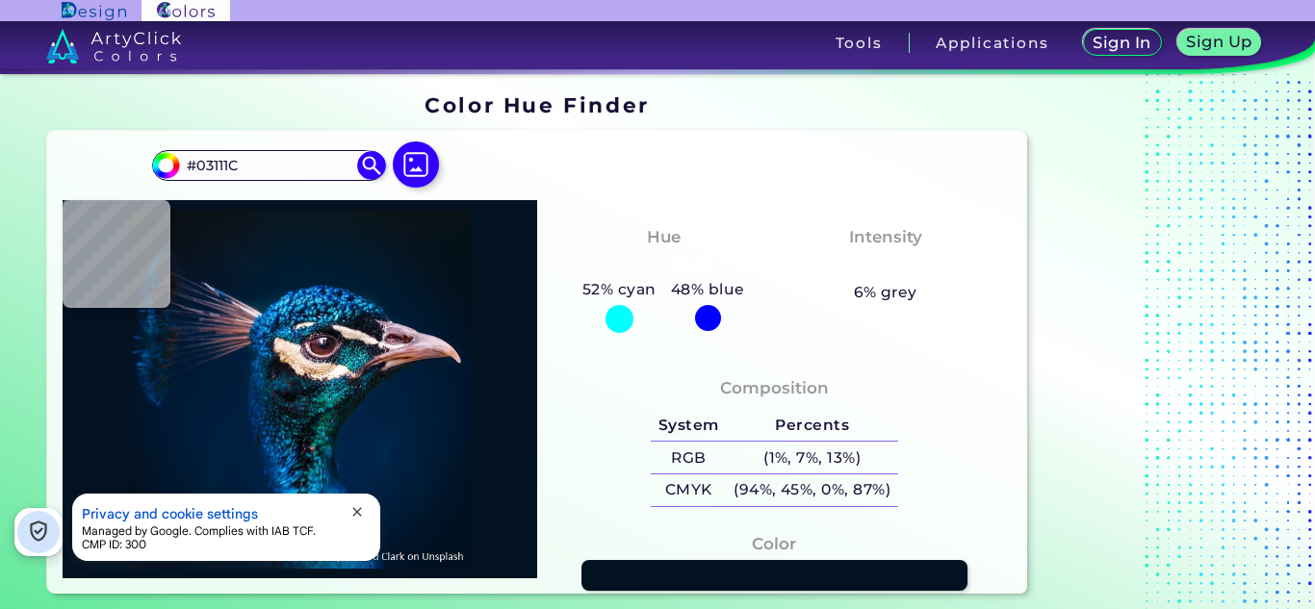
type input "#000000"
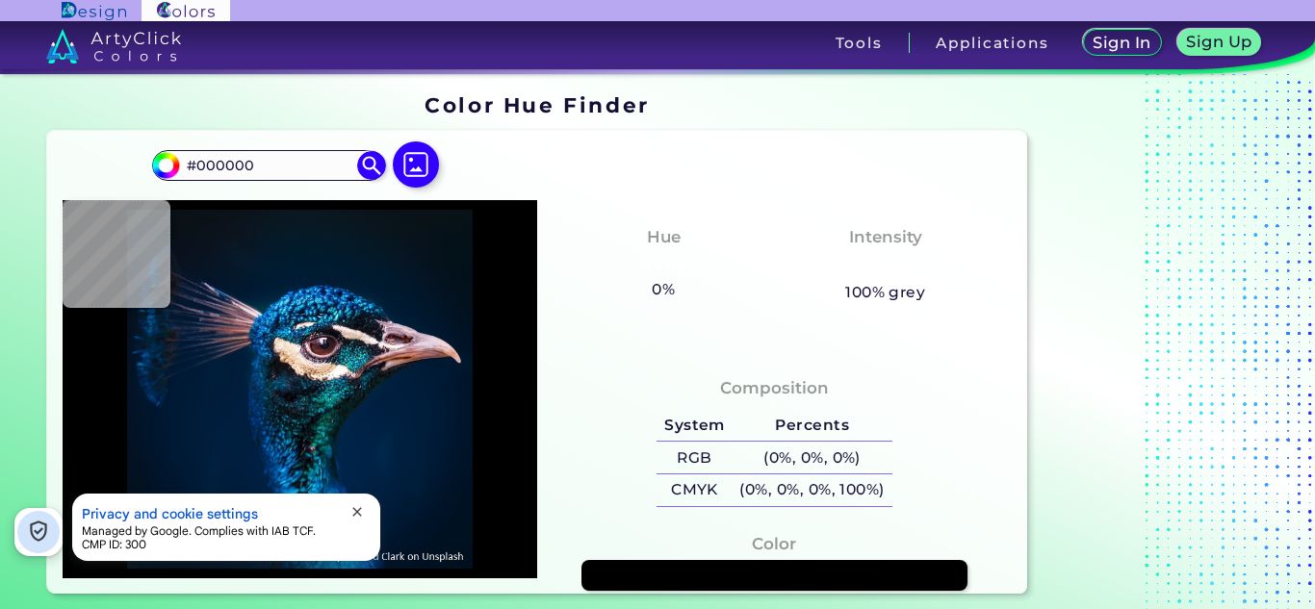
type input "#03111c"
type input "#03111C"
type input "#03111a"
type input "#03111A"
type input "#03111c"
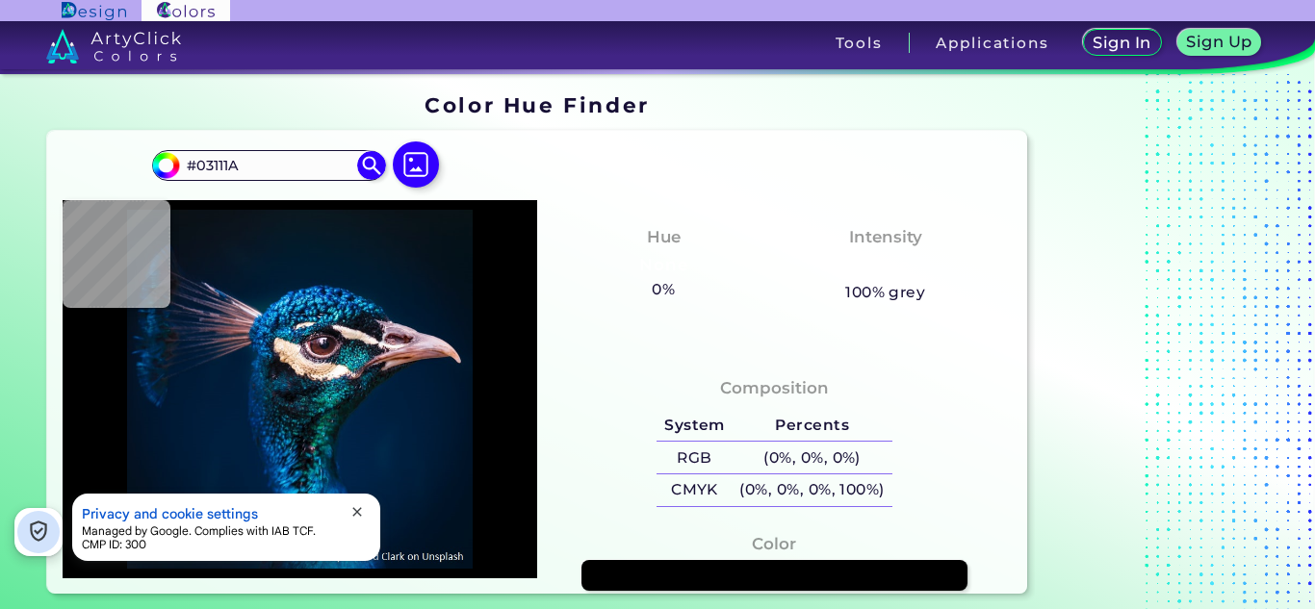
type input "#03111C"
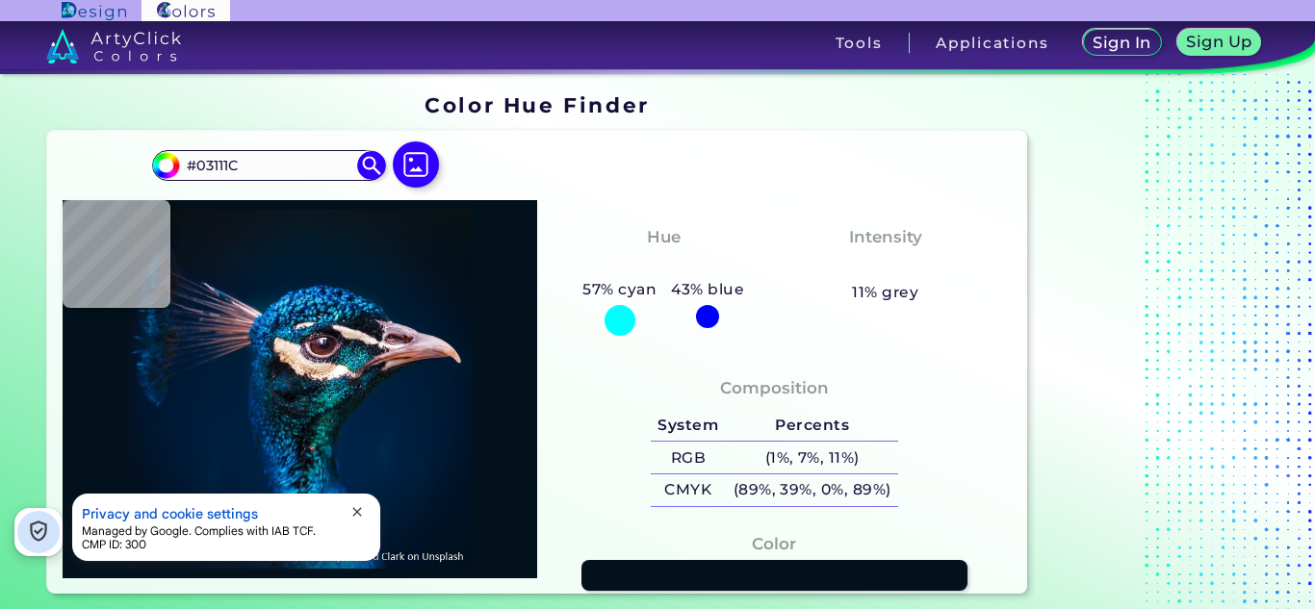
type input "#051220"
type input "#041423"
type input "#031527"
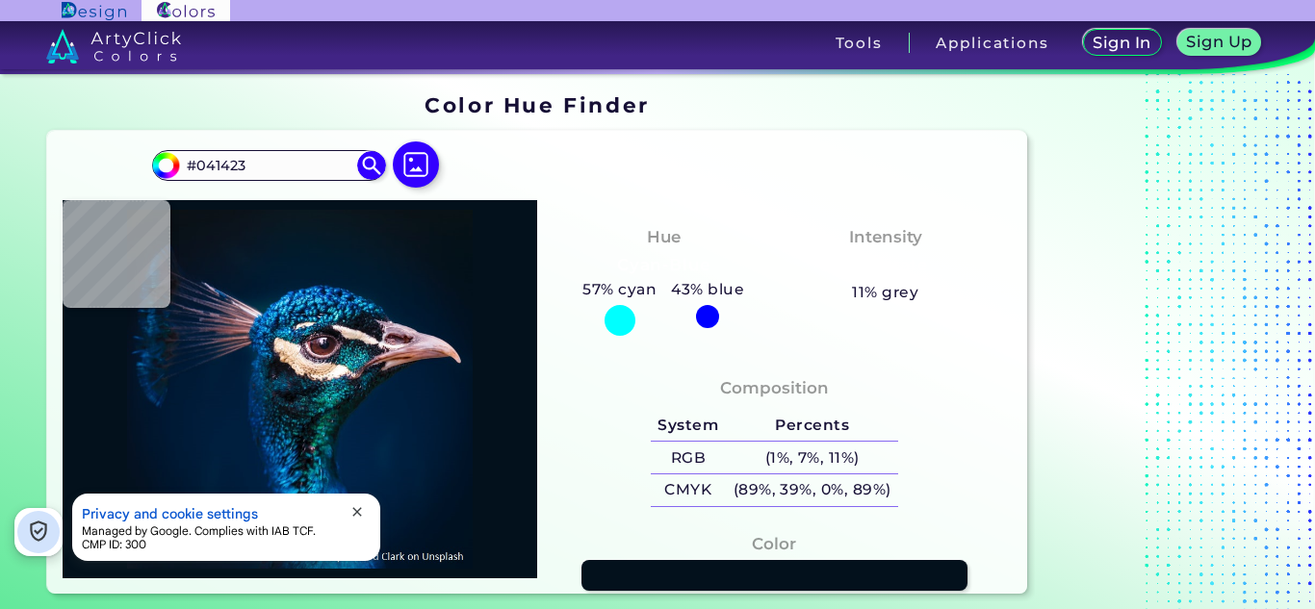
type input "#031527"
type input "#01182a"
type input "#01182A"
type input "#00182a"
type input "#00182A"
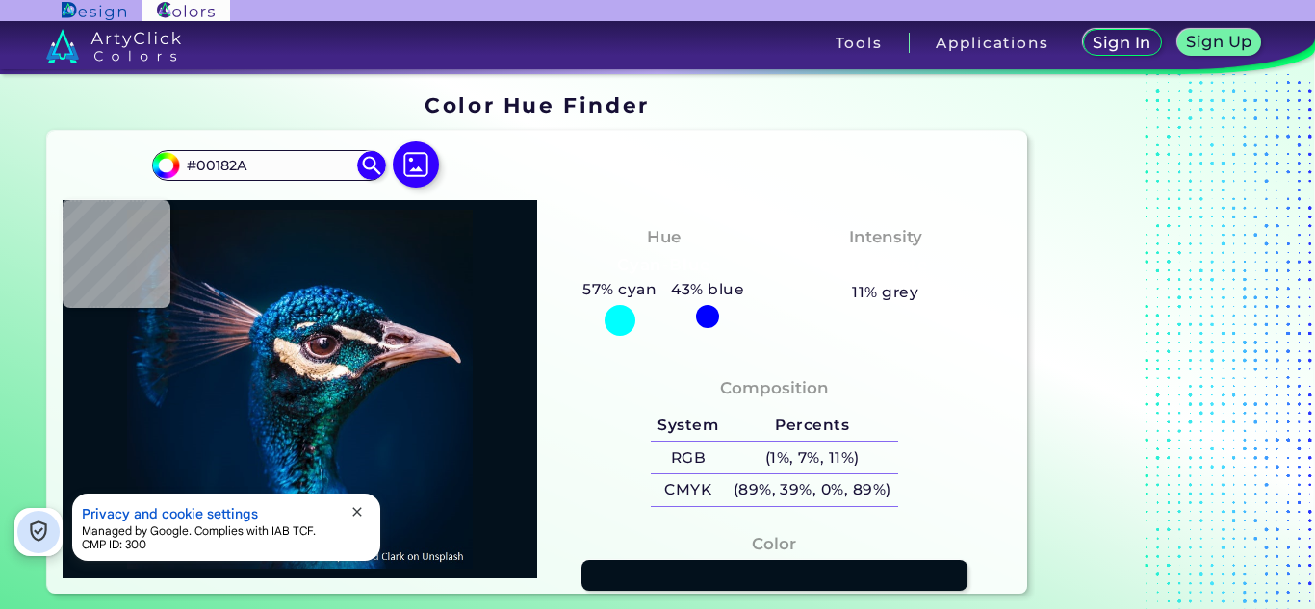
type input "#01182a"
type input "#01182A"
type input "#00182a"
type input "#00182A"
type input "#00192d"
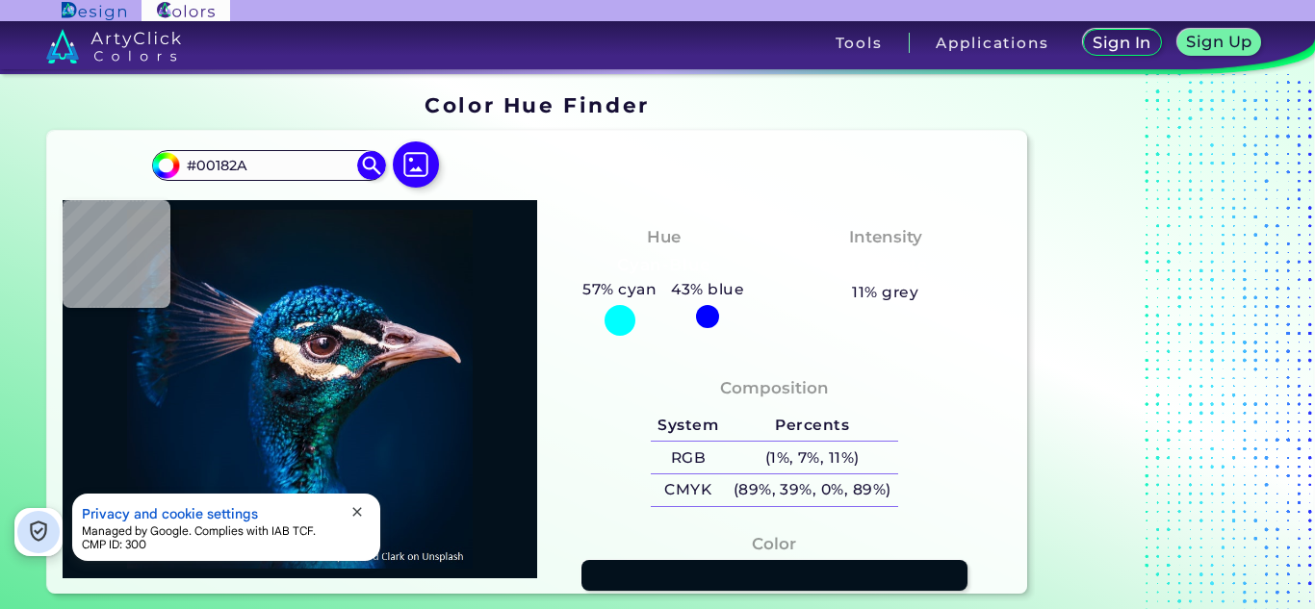
type input "#00192D"
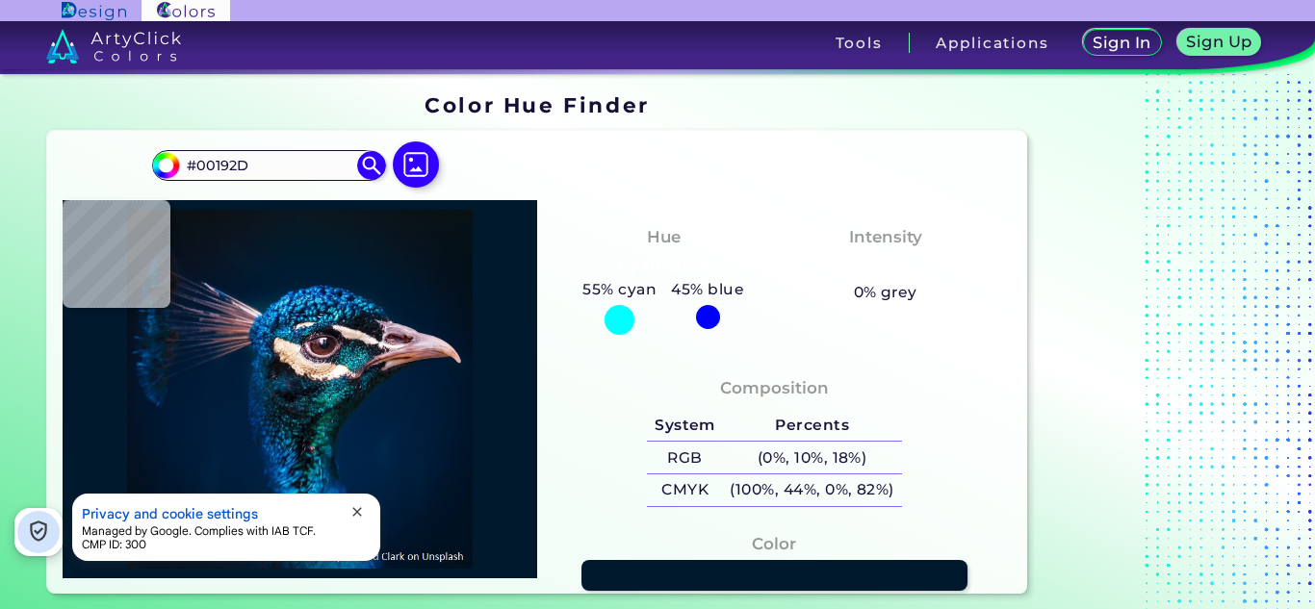
type input "#00192f"
type input "#00192F"
type input "#001b30"
type input "#001B30"
type input "#001a30"
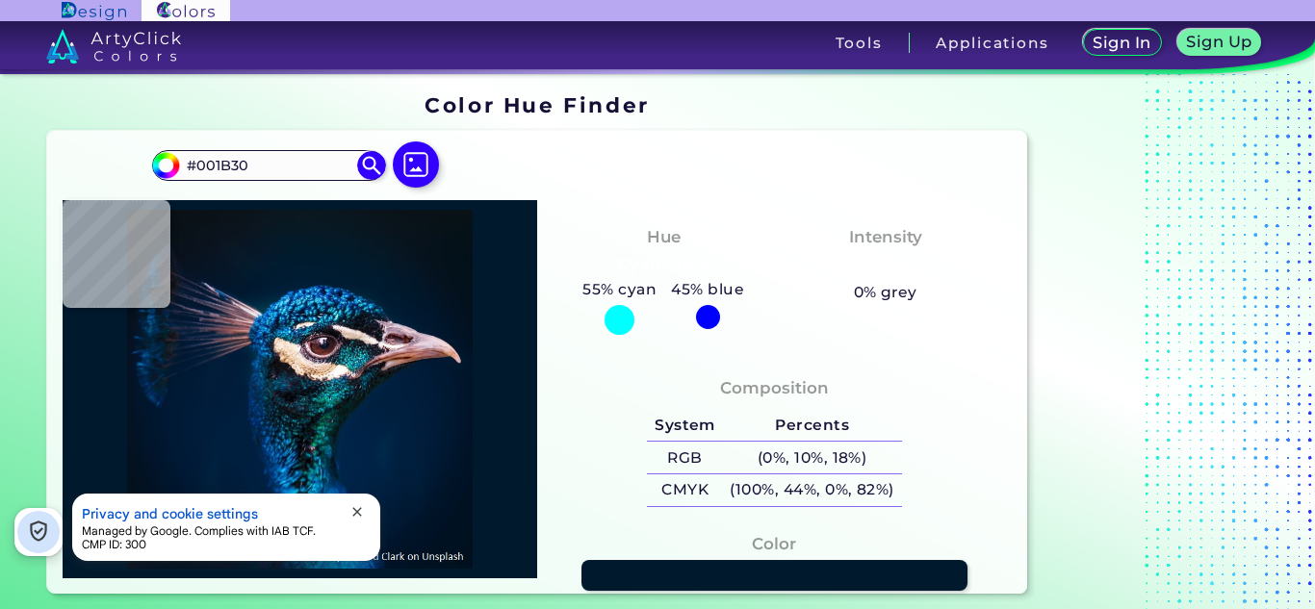
type input "#001A30"
type input "#001a31"
type input "#001A31"
type input "#001c34"
type input "#001C34"
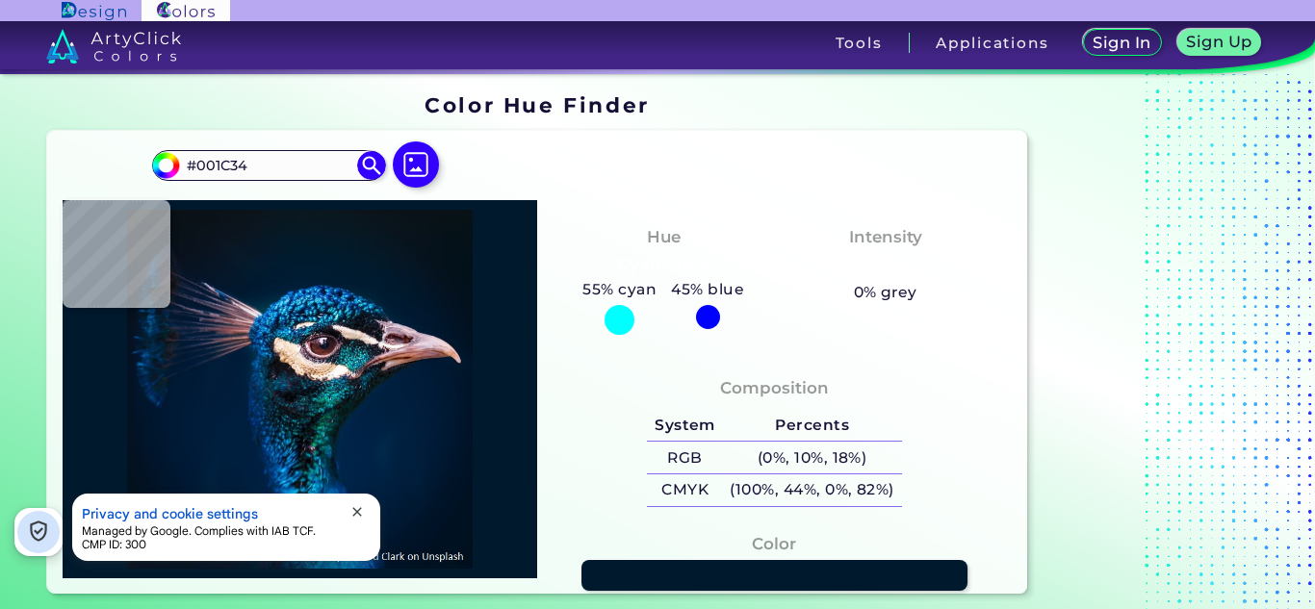
type input "#001f36"
type input "#001F36"
type input "#00223f"
type input "#00223F"
type input "#0d2842"
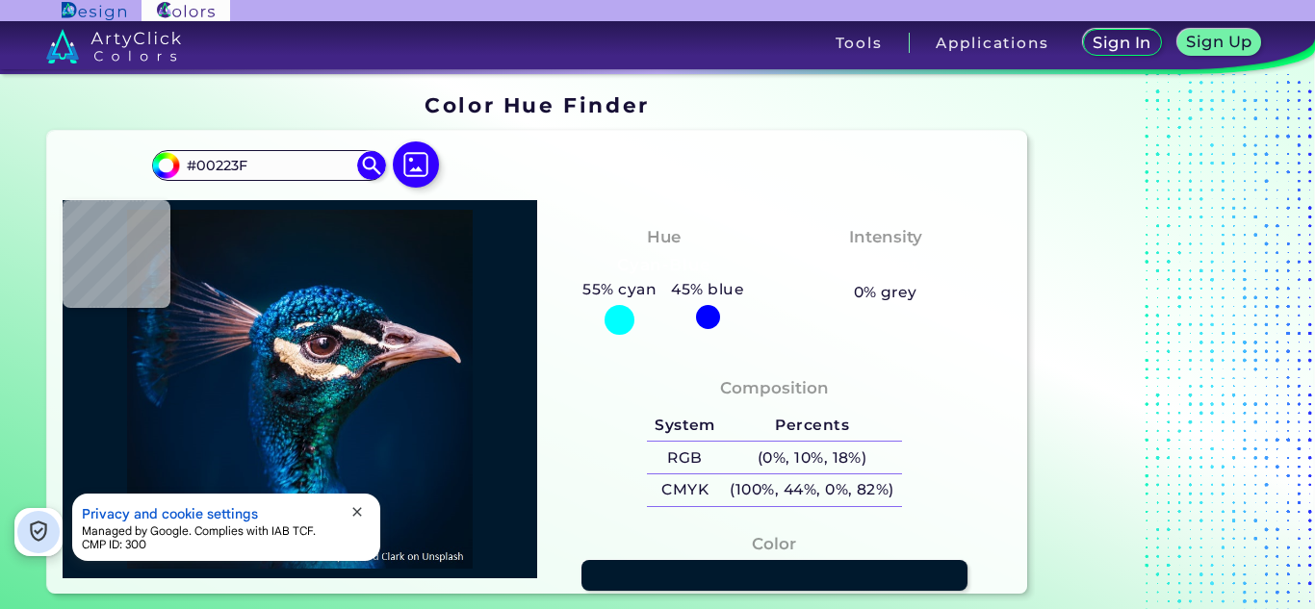
type input "#0D2842"
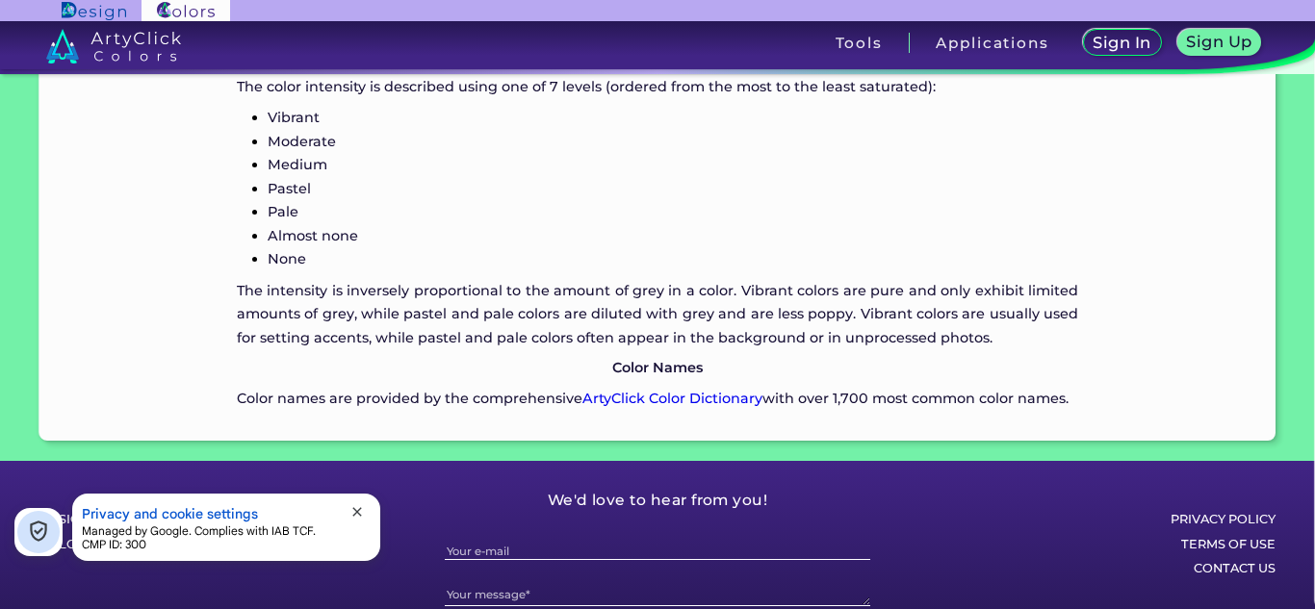
scroll to position [2206, 0]
